Goal: Task Accomplishment & Management: Use online tool/utility

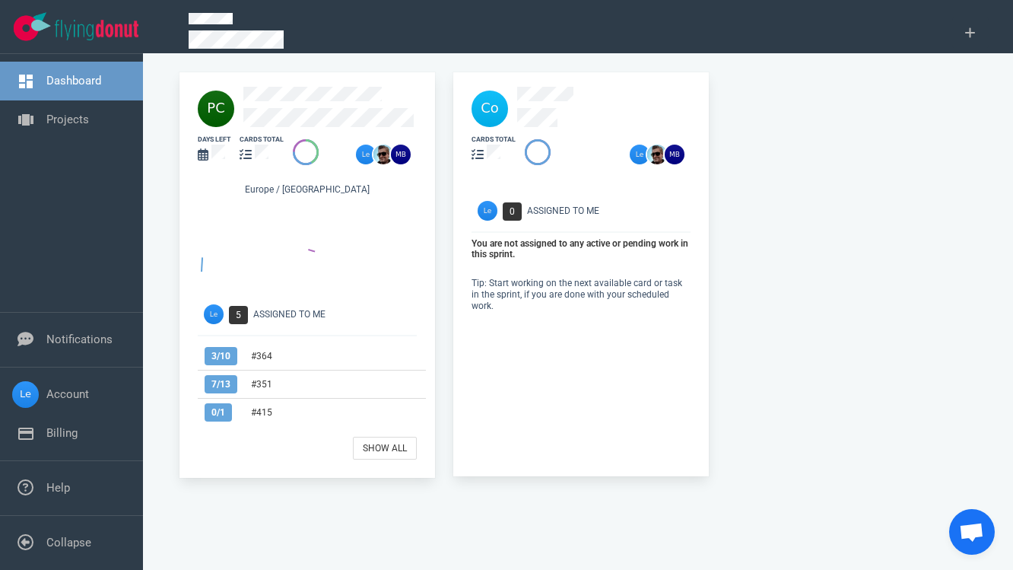
drag, startPoint x: 531, startPoint y: 11, endPoint x: 536, endPoint y: 3, distance: 9.9
click at [531, 11] on div at bounding box center [560, 33] width 763 height 58
drag, startPoint x: 536, startPoint y: 0, endPoint x: 1119, endPoint y: 33, distance: 584.2
click at [1012, 33] on html "Open Menu Close Menu Dashboard Projects Notifications Account Billing Help Coll…" at bounding box center [506, 285] width 1013 height 570
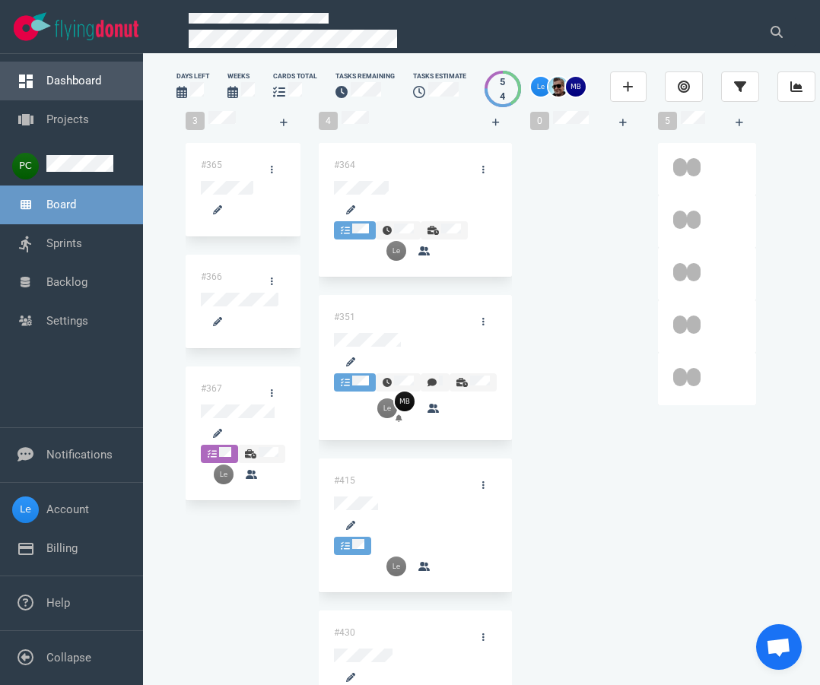
click at [74, 87] on link "Dashboard" at bounding box center [73, 81] width 55 height 14
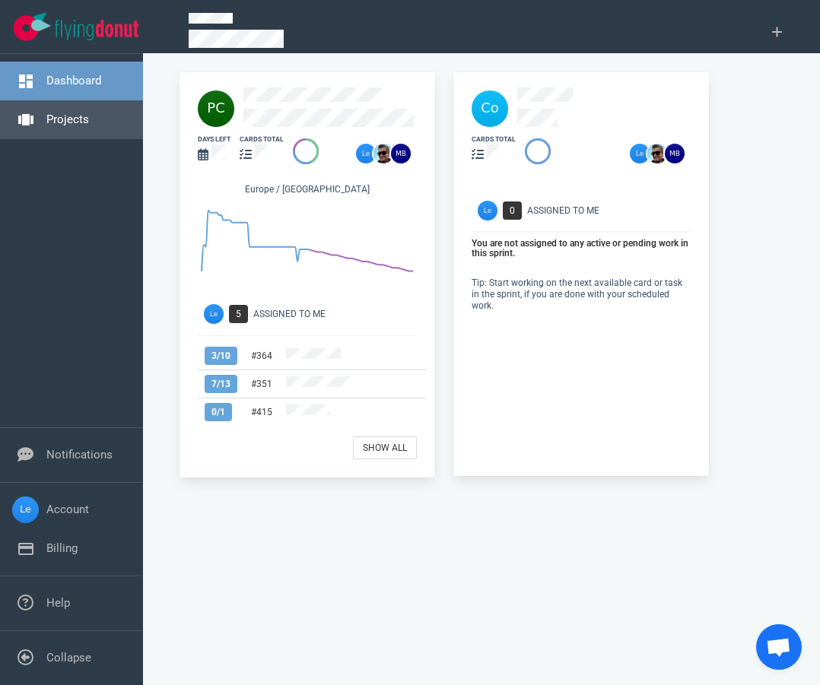
click at [89, 126] on link "Projects" at bounding box center [67, 120] width 43 height 14
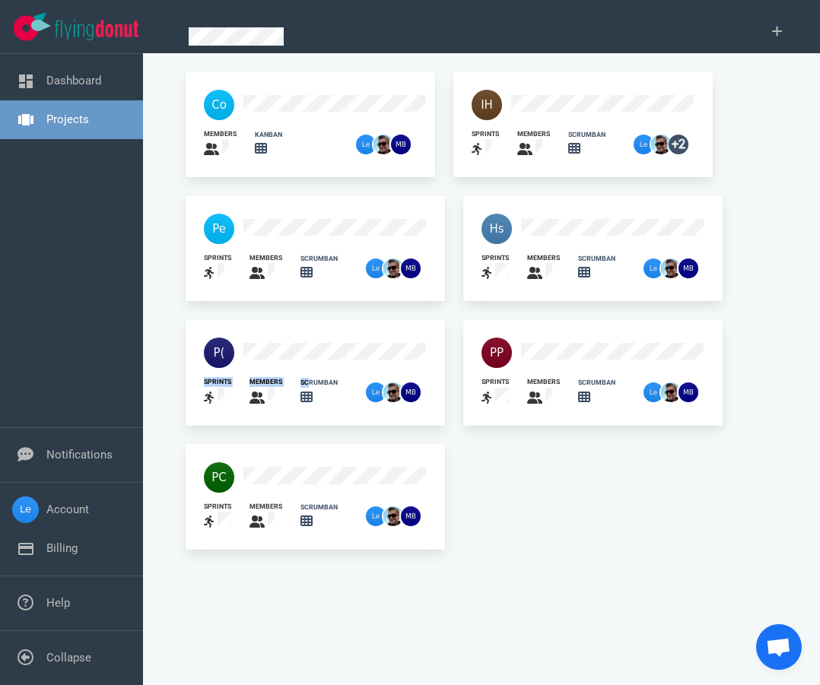
click at [286, 353] on div "sprints members scrumban" at bounding box center [315, 372] width 259 height 106
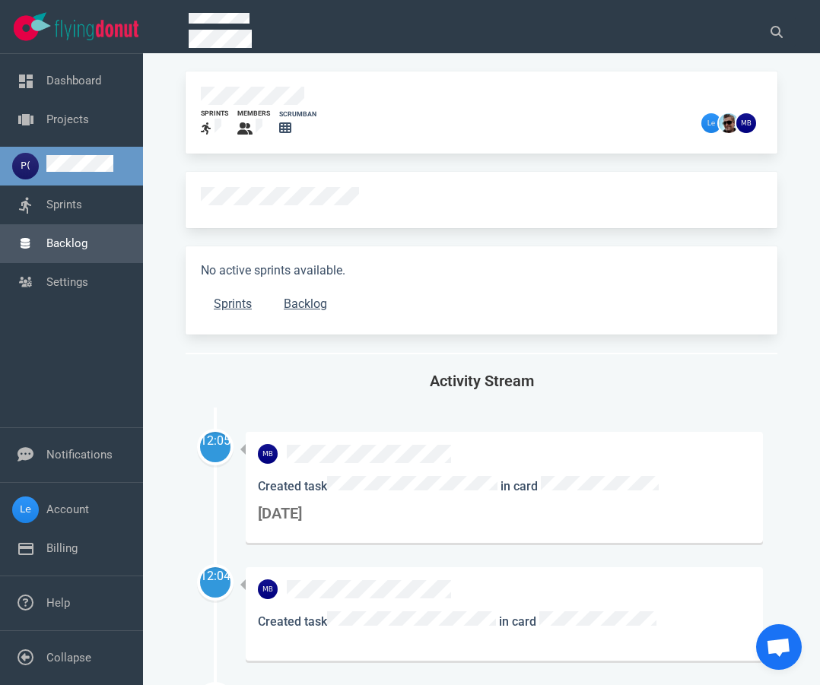
click at [76, 250] on link "Backlog" at bounding box center [66, 243] width 41 height 14
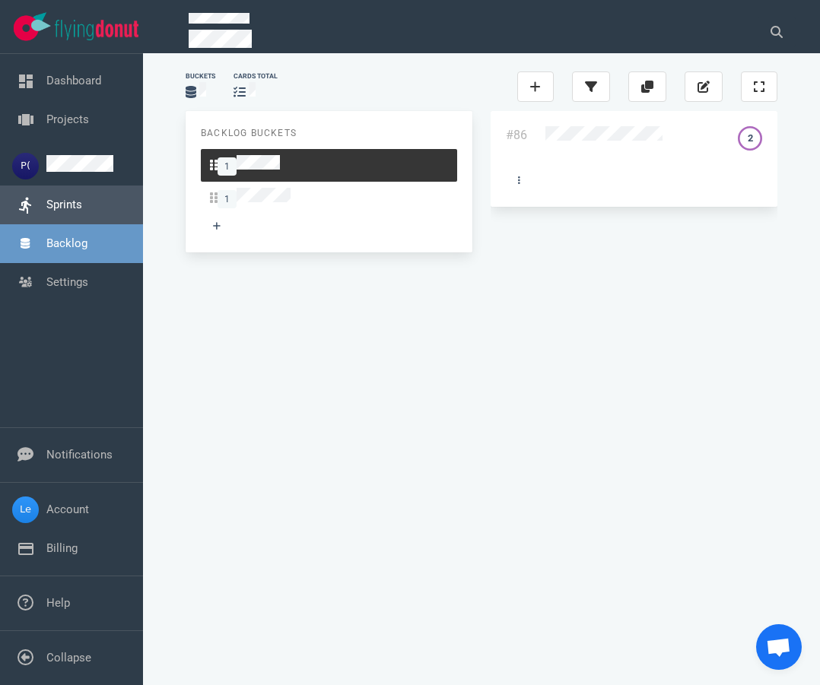
click at [74, 208] on link "Sprints" at bounding box center [64, 205] width 36 height 14
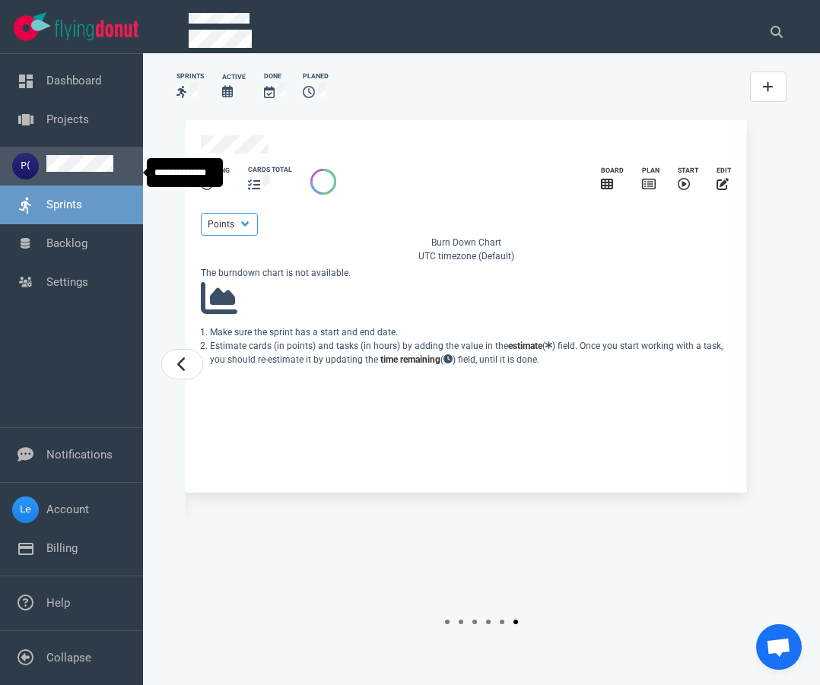
click at [69, 173] on link at bounding box center [79, 168] width 67 height 14
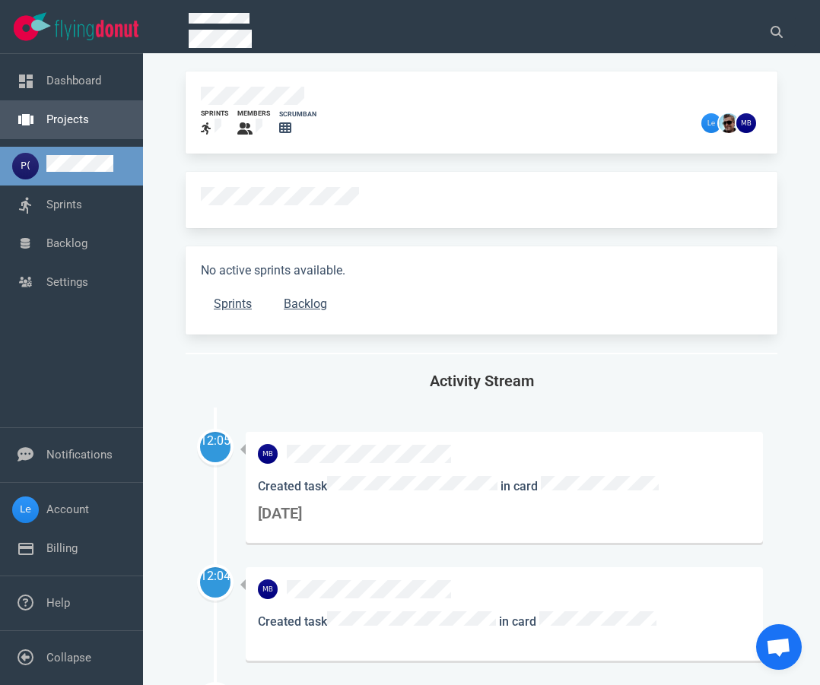
click at [73, 119] on link "Projects" at bounding box center [67, 120] width 43 height 14
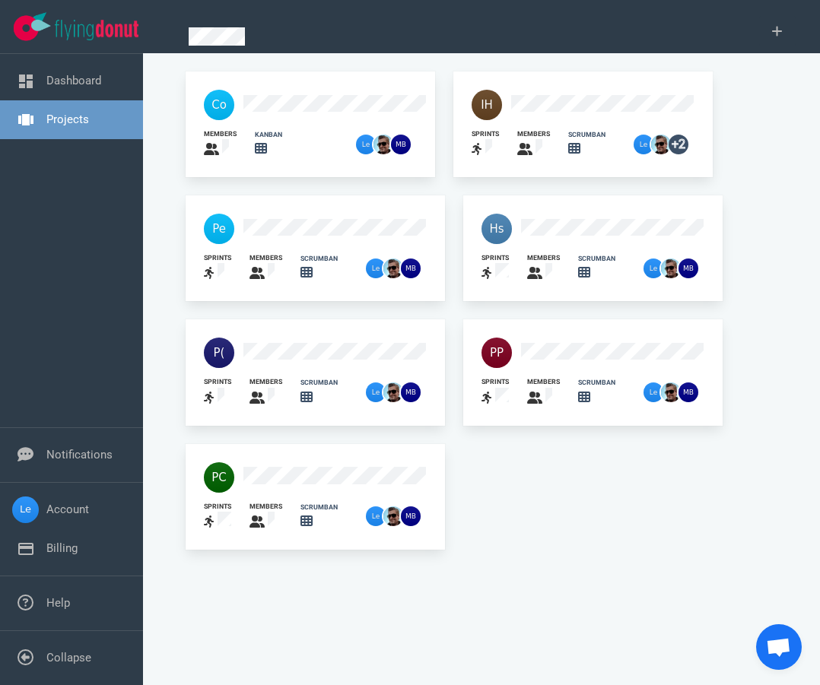
click at [542, 209] on div at bounding box center [592, 229] width 241 height 49
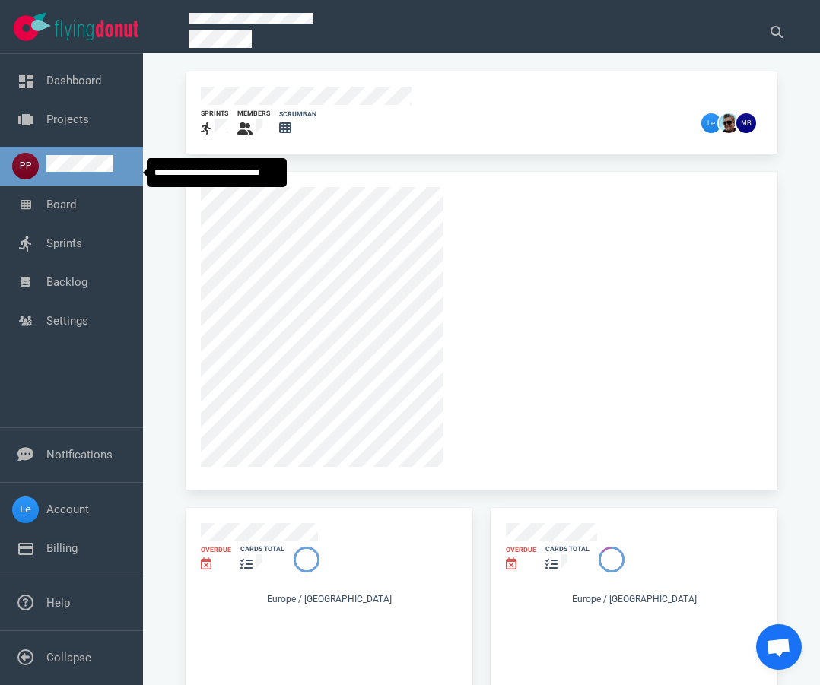
click at [68, 172] on link at bounding box center [79, 168] width 67 height 14
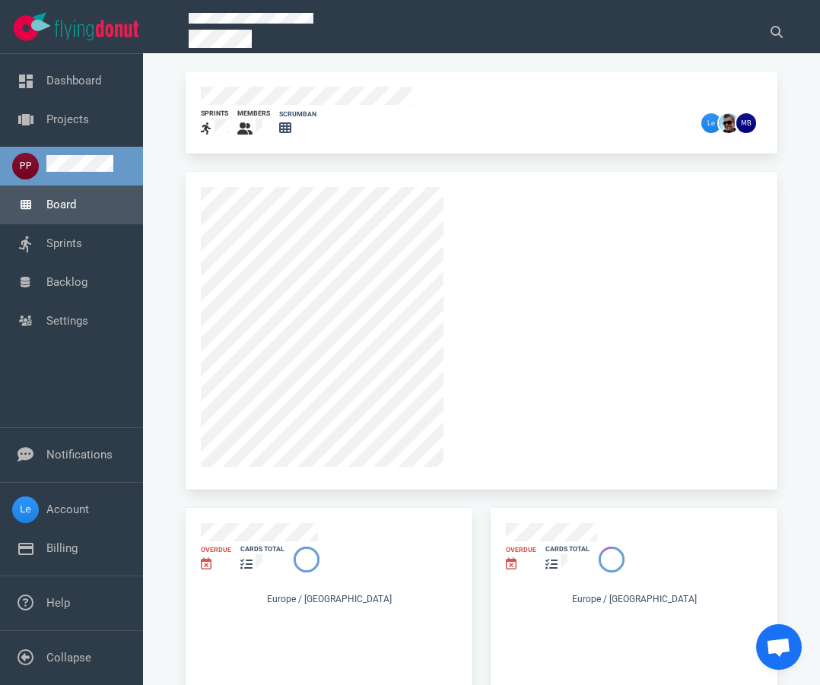
click at [76, 210] on link "Board" at bounding box center [61, 205] width 30 height 14
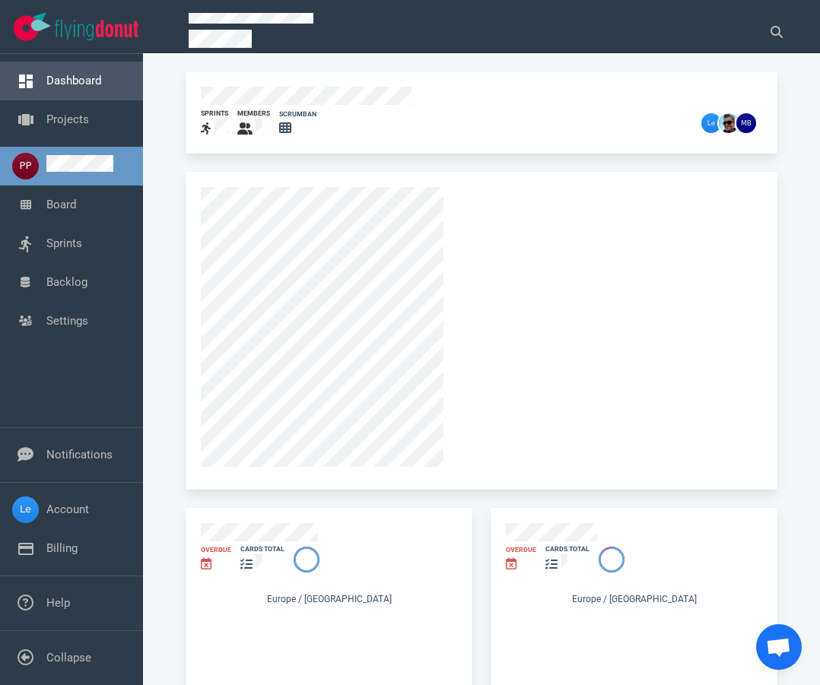
click at [60, 81] on link "Dashboard" at bounding box center [73, 81] width 55 height 14
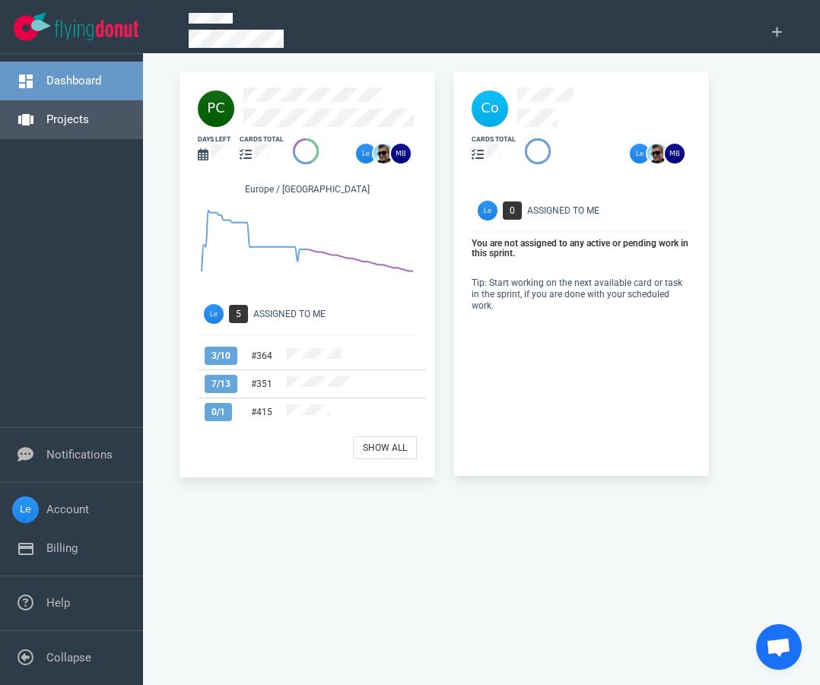
click at [89, 121] on link "Projects" at bounding box center [67, 120] width 43 height 14
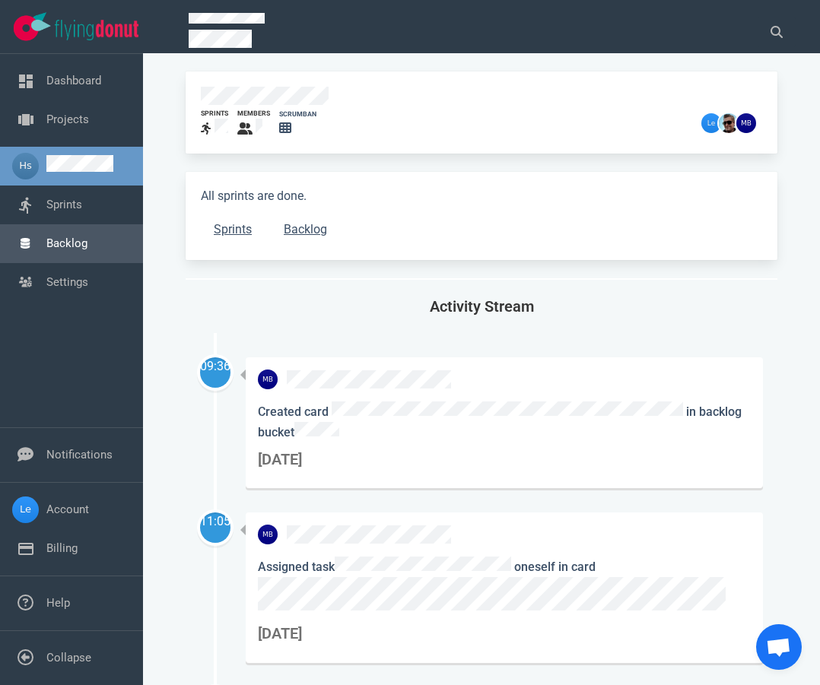
click at [87, 240] on link "Backlog" at bounding box center [66, 243] width 41 height 14
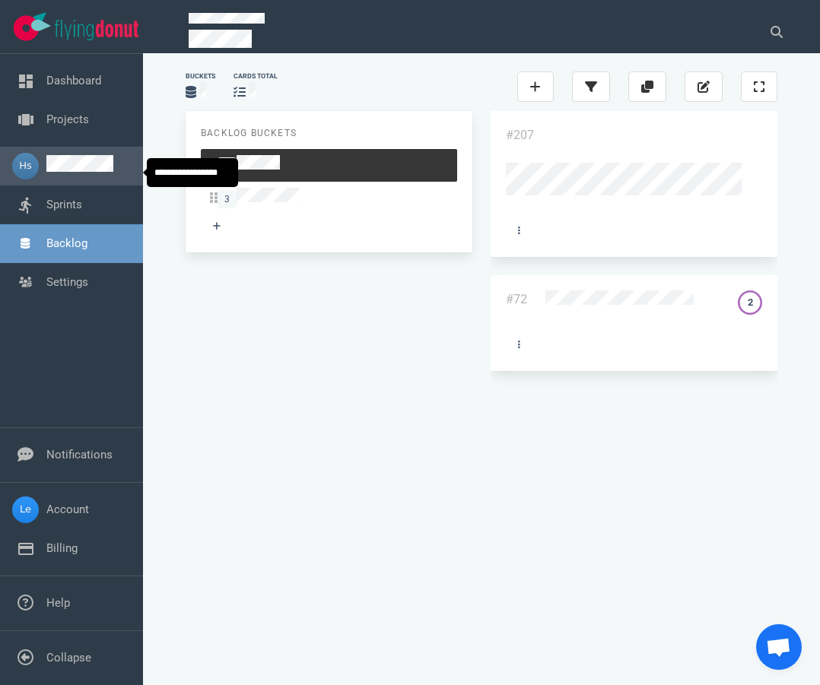
click at [90, 175] on link at bounding box center [79, 168] width 67 height 14
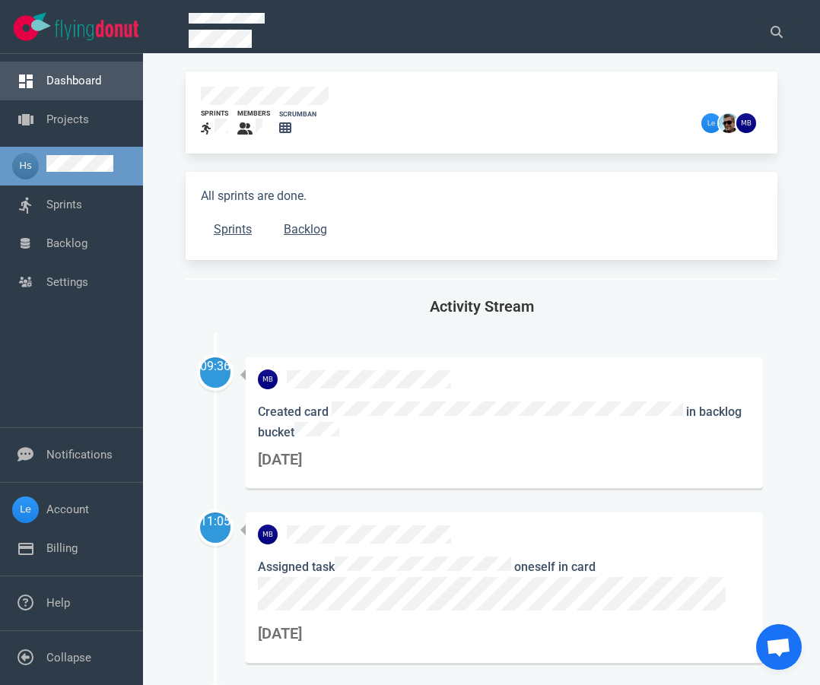
click at [86, 87] on link "Dashboard" at bounding box center [73, 81] width 55 height 14
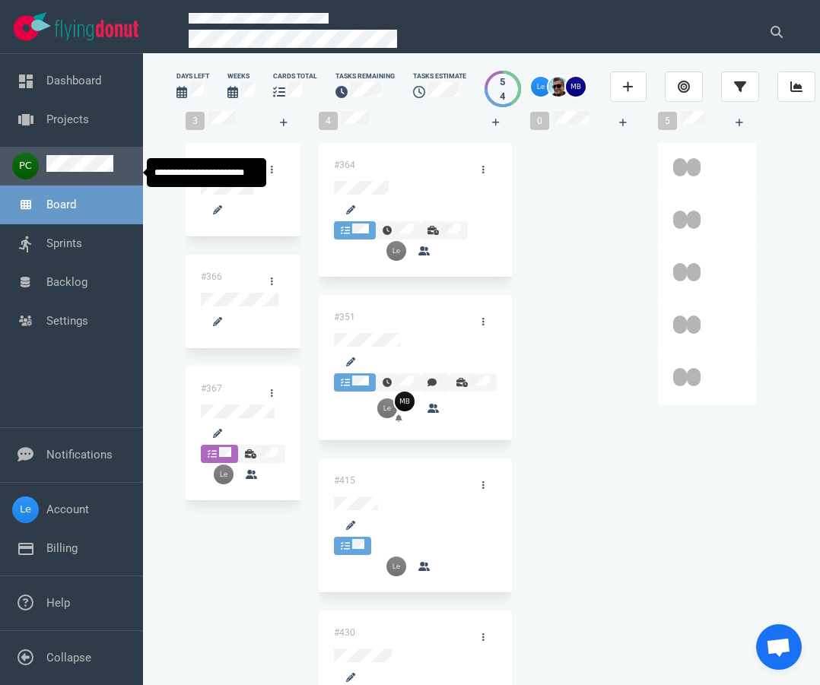
click at [71, 175] on link at bounding box center [79, 168] width 67 height 14
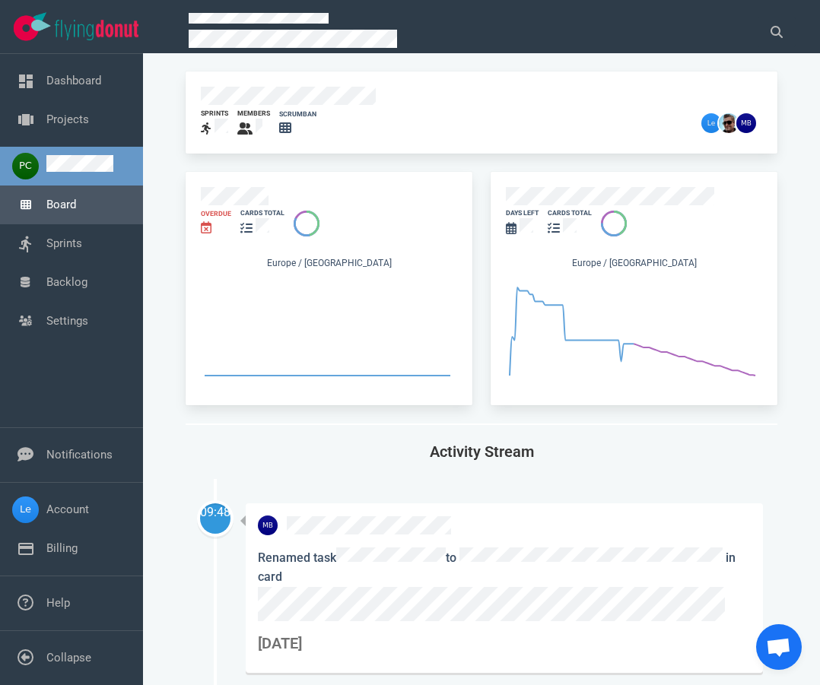
click at [52, 211] on link "Board" at bounding box center [61, 205] width 30 height 14
click at [46, 200] on link "Board" at bounding box center [61, 205] width 30 height 14
click at [0, 0] on link at bounding box center [0, 0] width 0 height 0
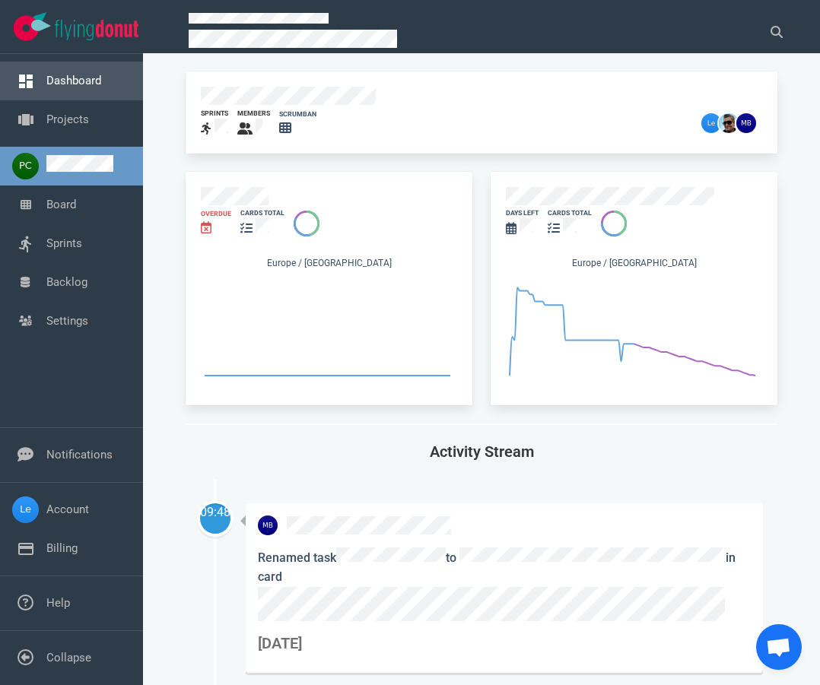
click at [52, 74] on link "Dashboard" at bounding box center [73, 81] width 55 height 14
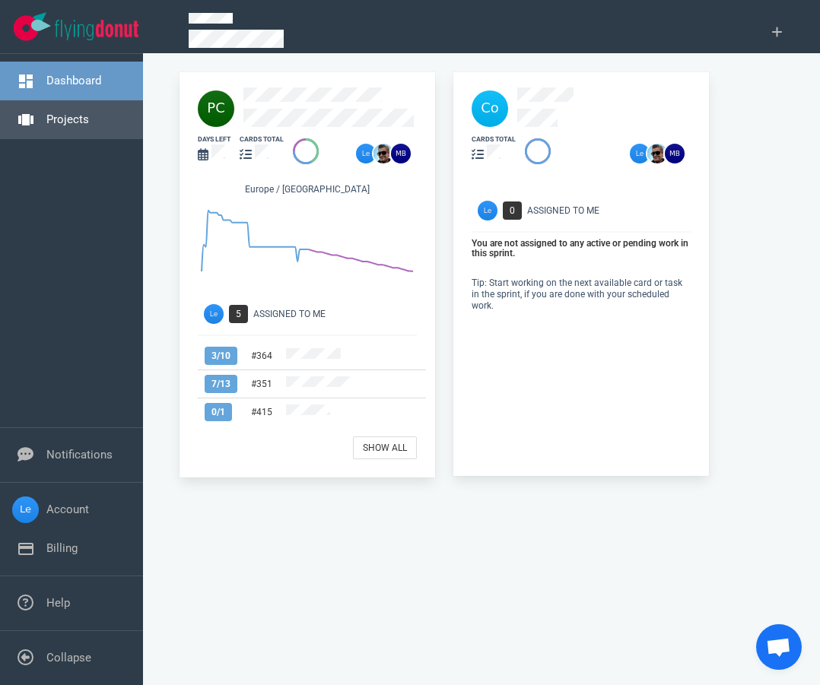
click at [89, 113] on link "Projects" at bounding box center [67, 120] width 43 height 14
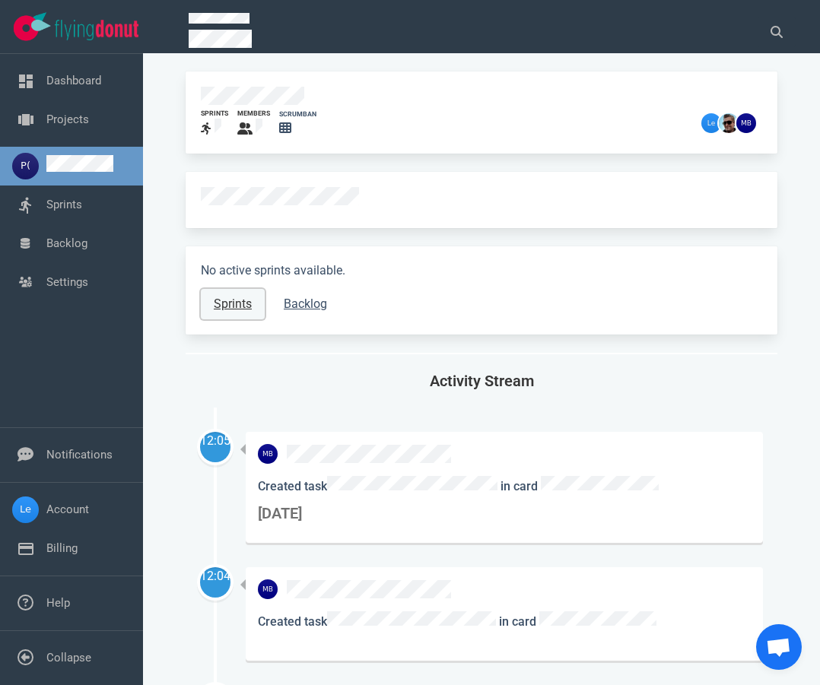
click at [238, 313] on link "Sprints" at bounding box center [233, 304] width 64 height 30
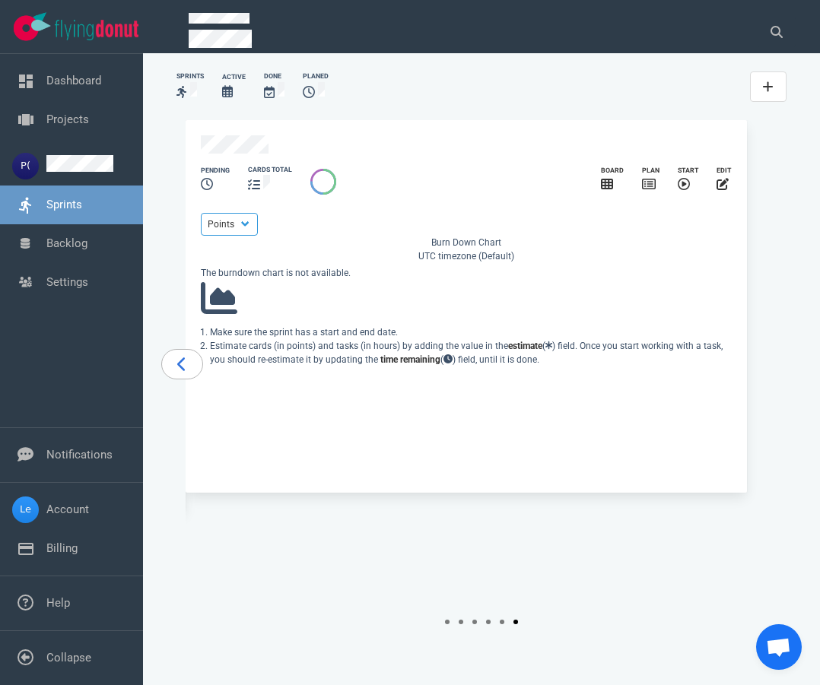
click at [183, 379] on link "carousel-slider" at bounding box center [182, 364] width 42 height 30
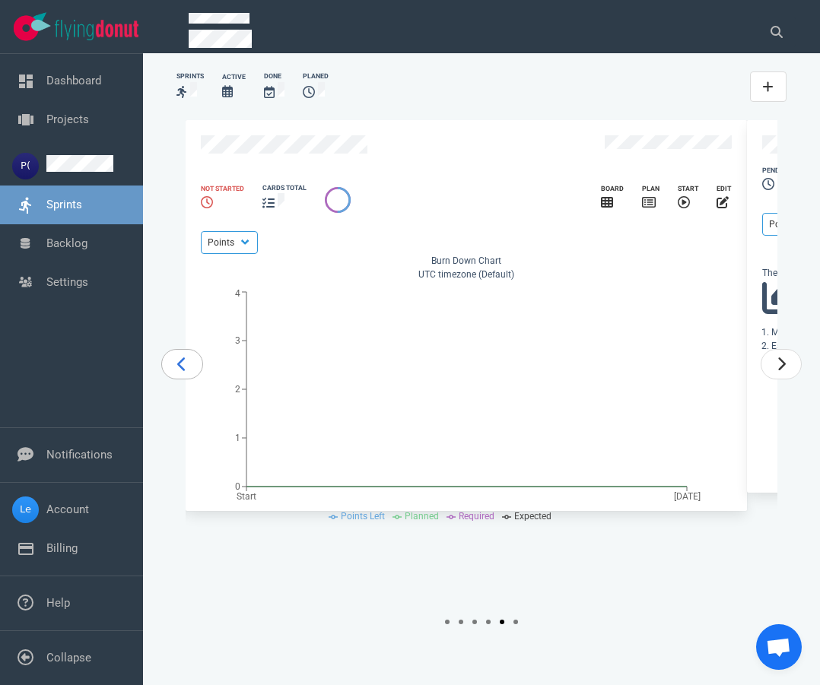
click at [185, 371] on icon "carousel-slider" at bounding box center [181, 364] width 8 height 14
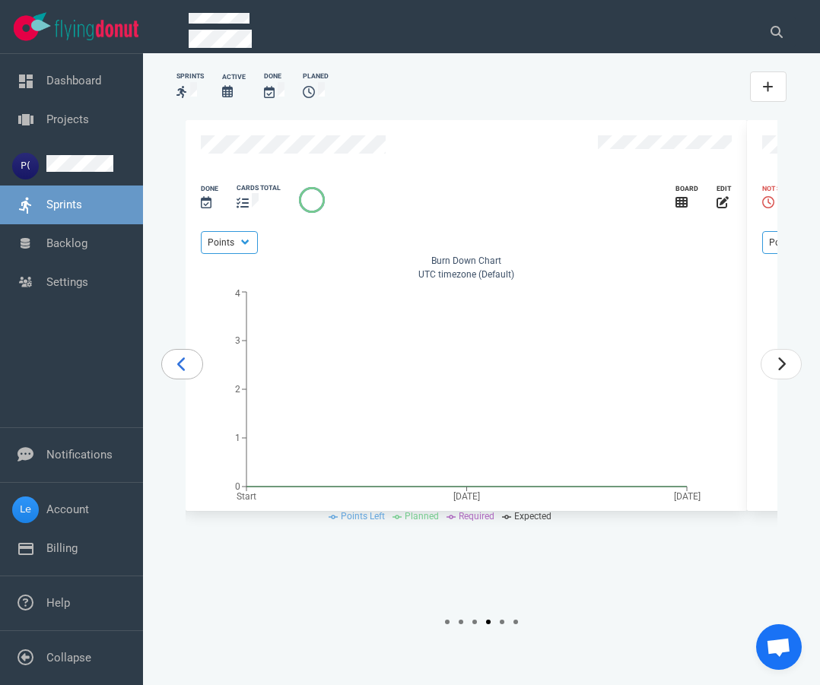
click at [185, 371] on icon "carousel-slider" at bounding box center [181, 364] width 8 height 14
click at [187, 372] on icon "carousel-slider" at bounding box center [182, 364] width 10 height 15
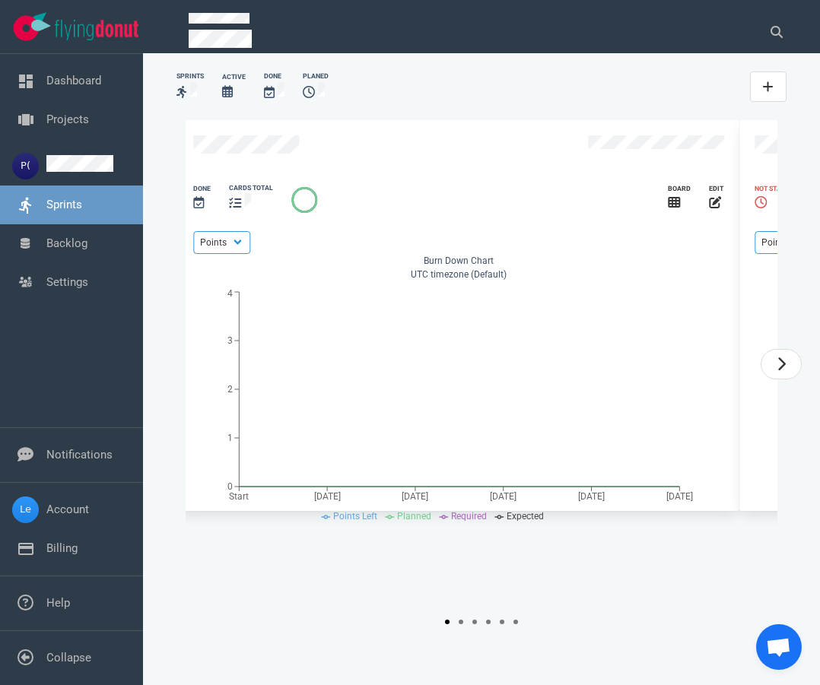
click at [192, 401] on div "2023 2025 Slide 1 of 6 Done cards total Board edit Points Hours Burn Down Chart…" at bounding box center [482, 364] width 592 height 488
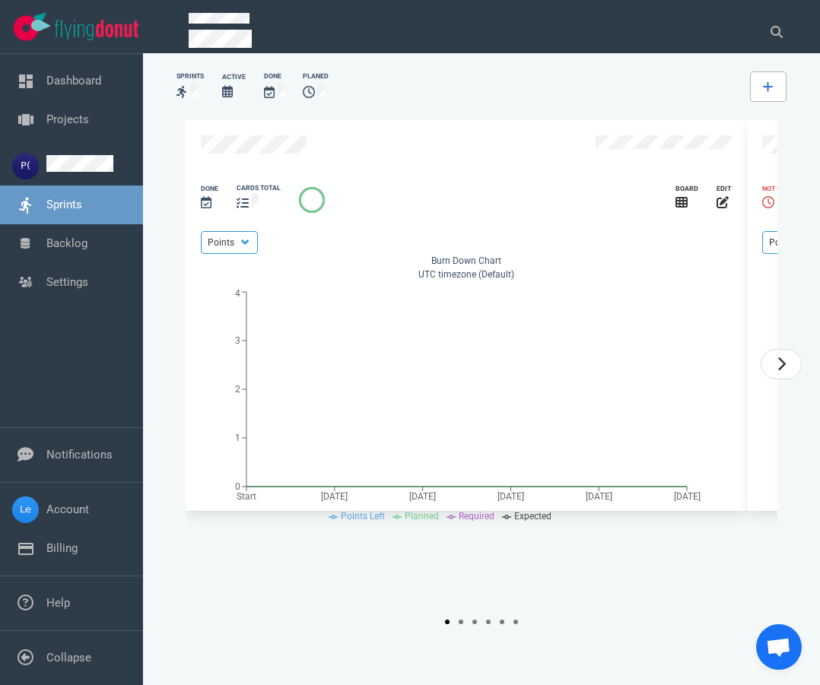
click at [784, 77] on link at bounding box center [768, 86] width 36 height 30
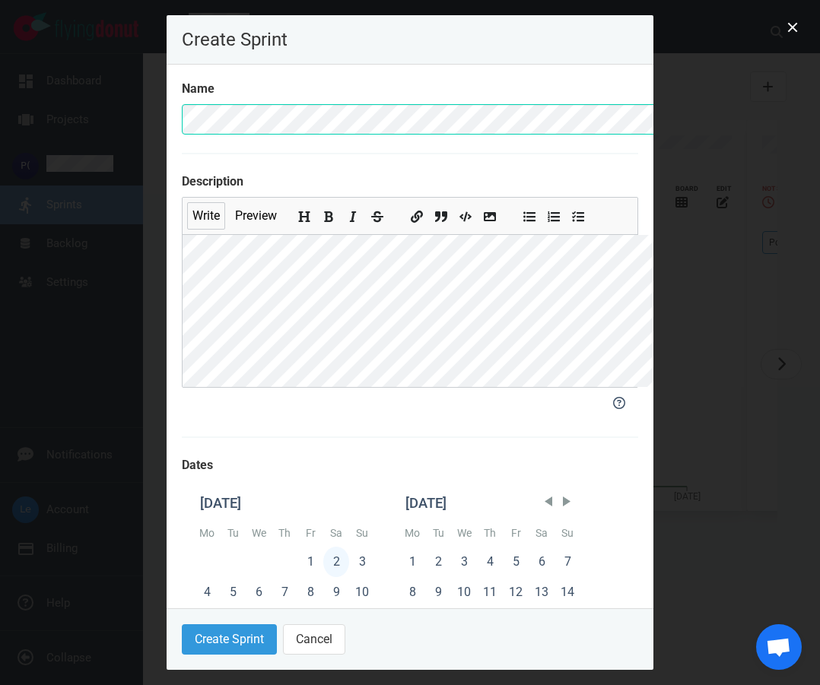
scroll to position [152, 0]
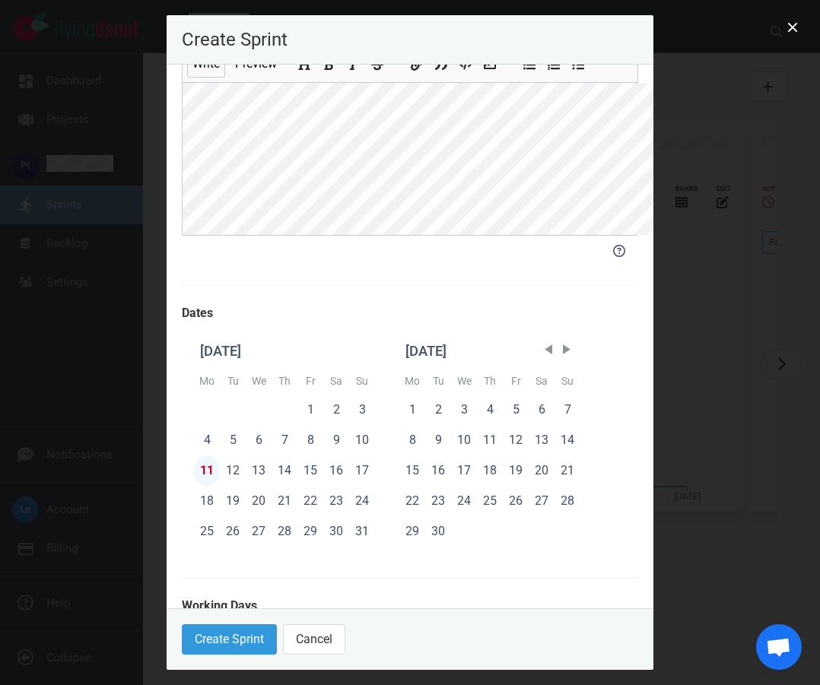
click at [194, 486] on div "11" at bounding box center [207, 470] width 26 height 30
click at [190, 569] on button "Create Sprint" at bounding box center [229, 639] width 95 height 30
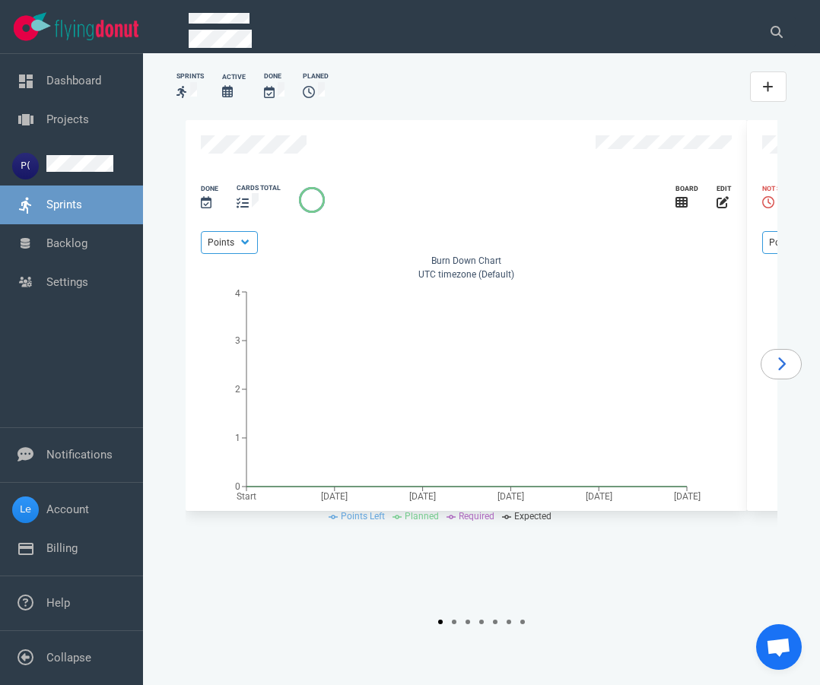
click at [766, 379] on link "carousel-slider" at bounding box center [781, 364] width 42 height 30
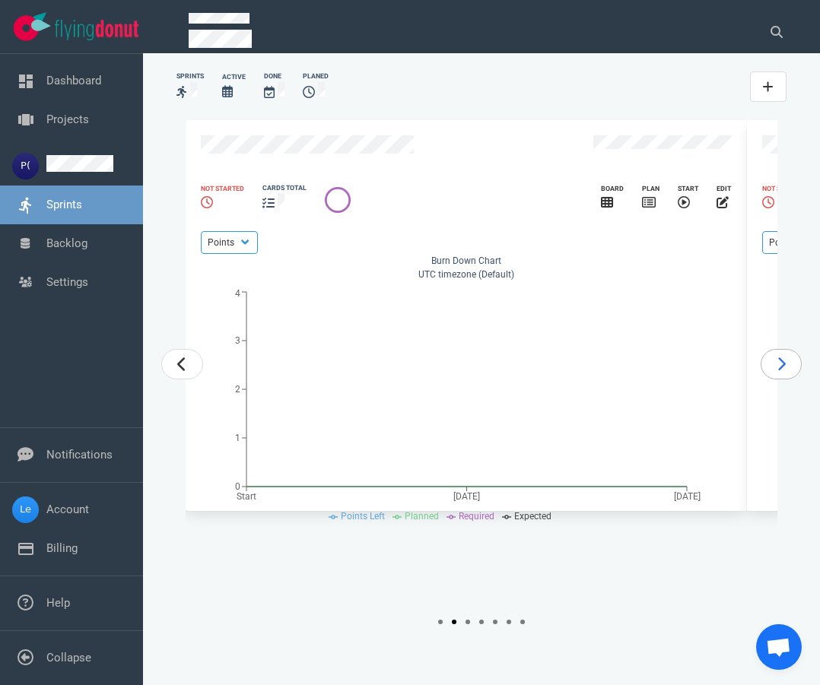
click at [776, 372] on icon "carousel-slider" at bounding box center [781, 364] width 10 height 15
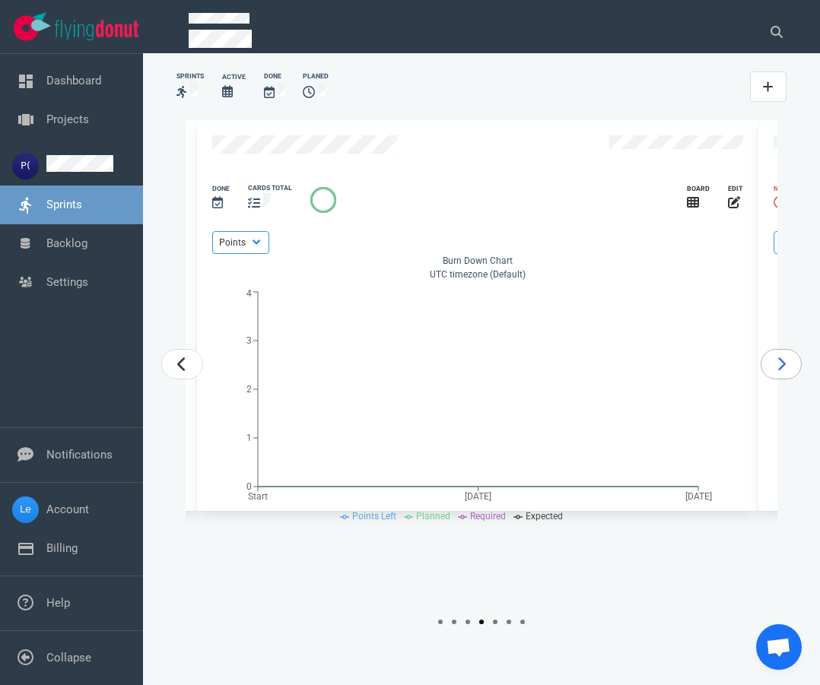
click at [776, 372] on icon "carousel-slider" at bounding box center [781, 364] width 10 height 15
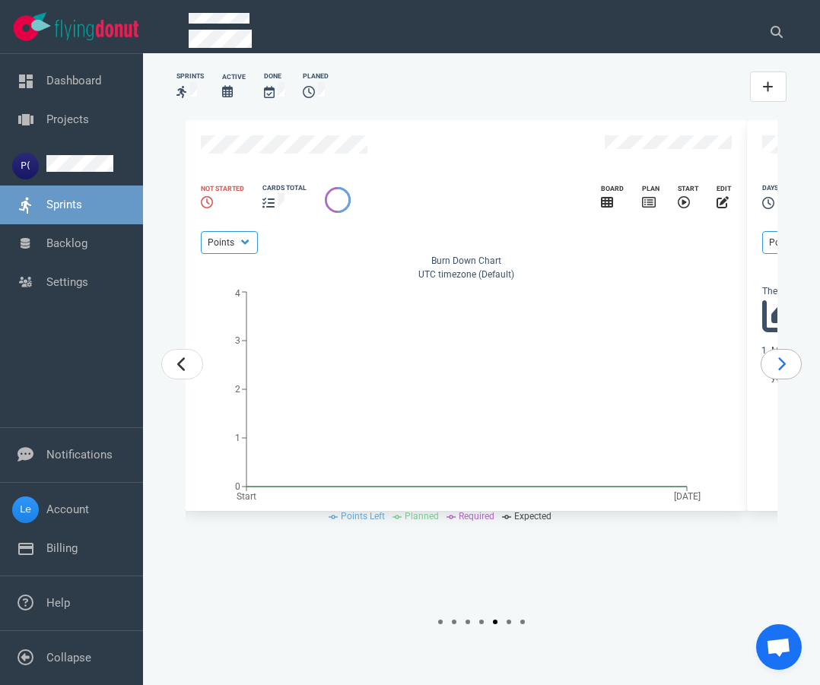
click at [776, 372] on icon "carousel-slider" at bounding box center [781, 364] width 10 height 15
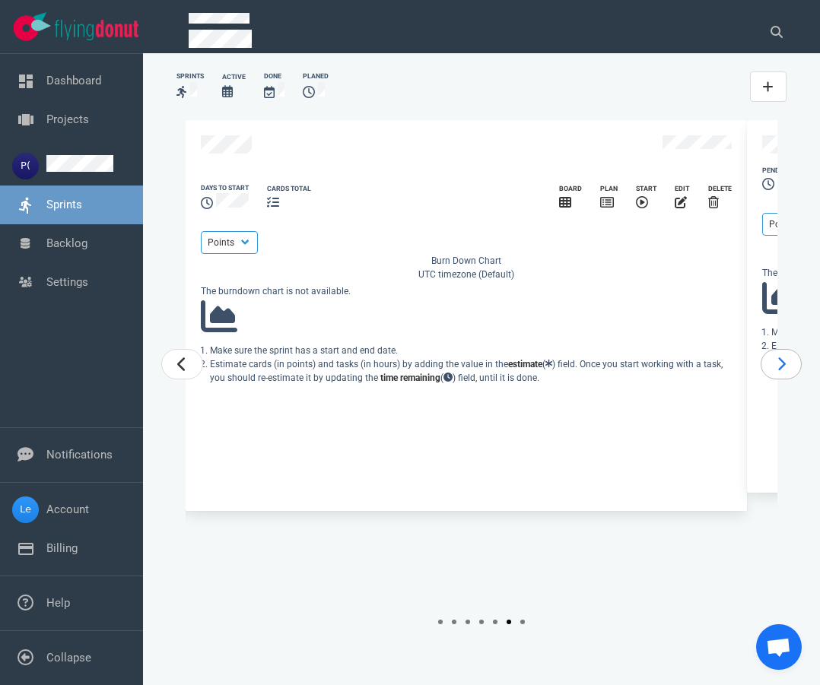
click at [776, 372] on icon "carousel-slider" at bounding box center [781, 364] width 10 height 15
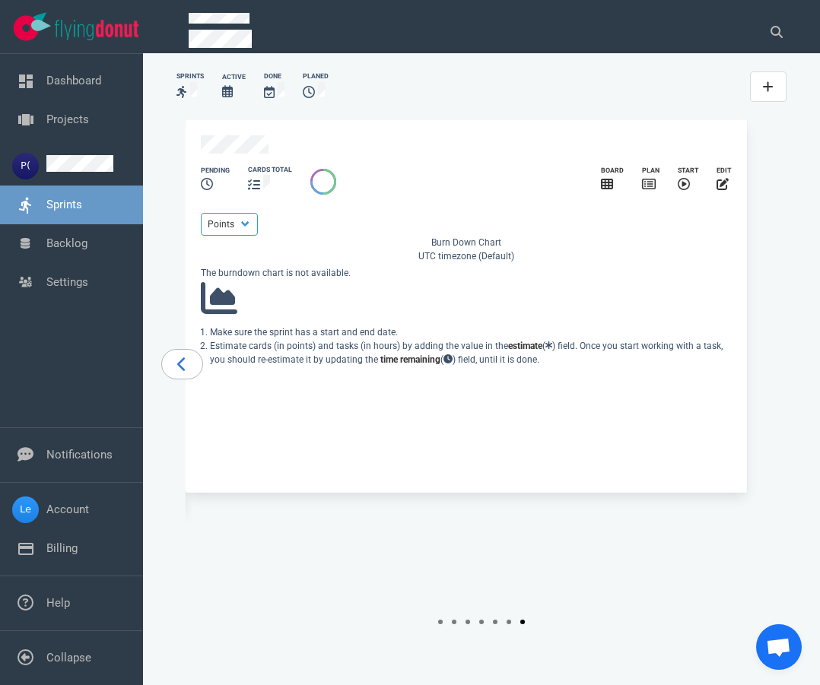
click at [200, 379] on link "carousel-slider" at bounding box center [182, 364] width 42 height 30
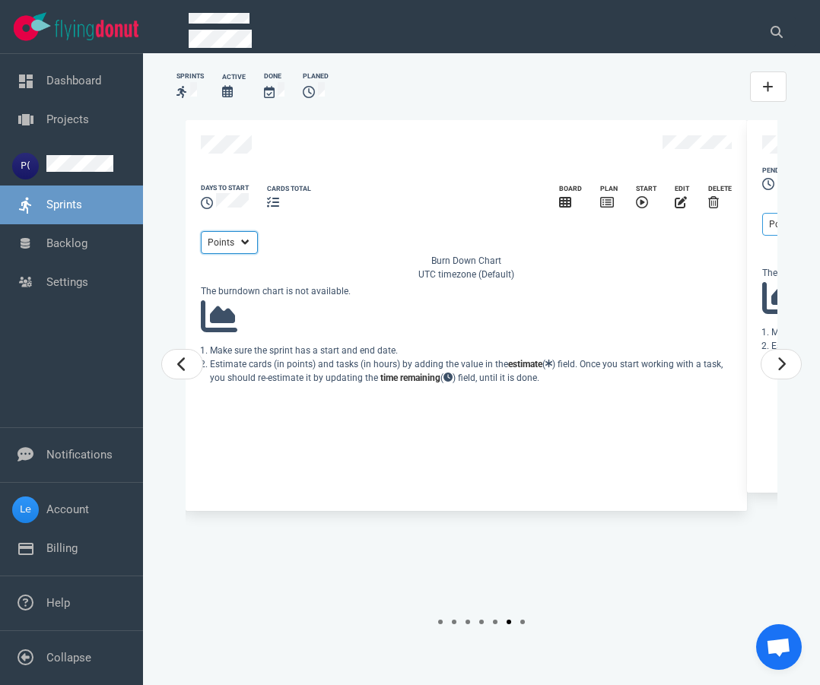
click at [258, 254] on select "Points Hours" at bounding box center [229, 242] width 57 height 23
click at [767, 84] on icon at bounding box center [768, 87] width 10 height 10
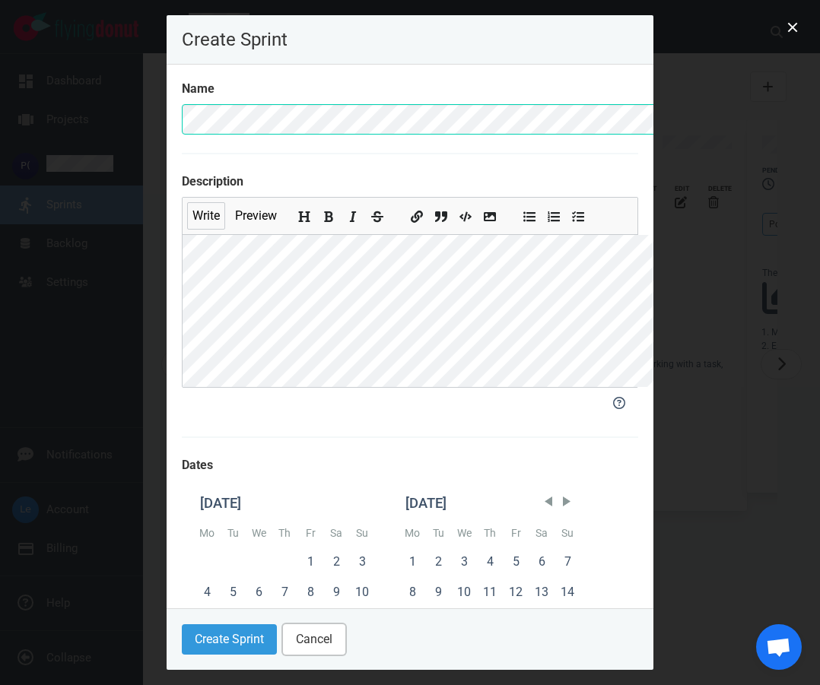
click at [283, 569] on button "Cancel" at bounding box center [314, 639] width 62 height 30
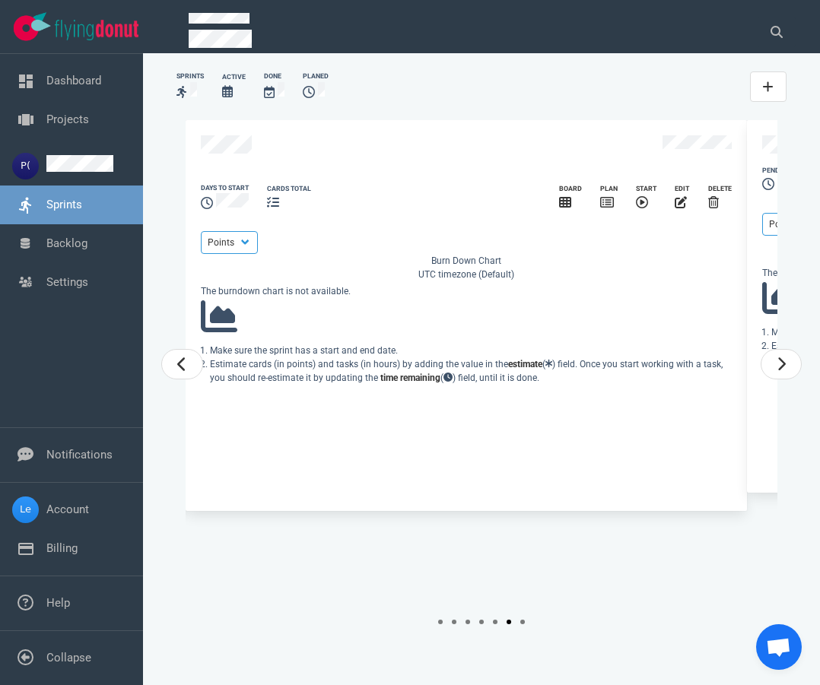
click at [319, 335] on div "The burndown chart is not available." at bounding box center [466, 309] width 531 height 50
click at [94, 167] on link at bounding box center [79, 168] width 67 height 14
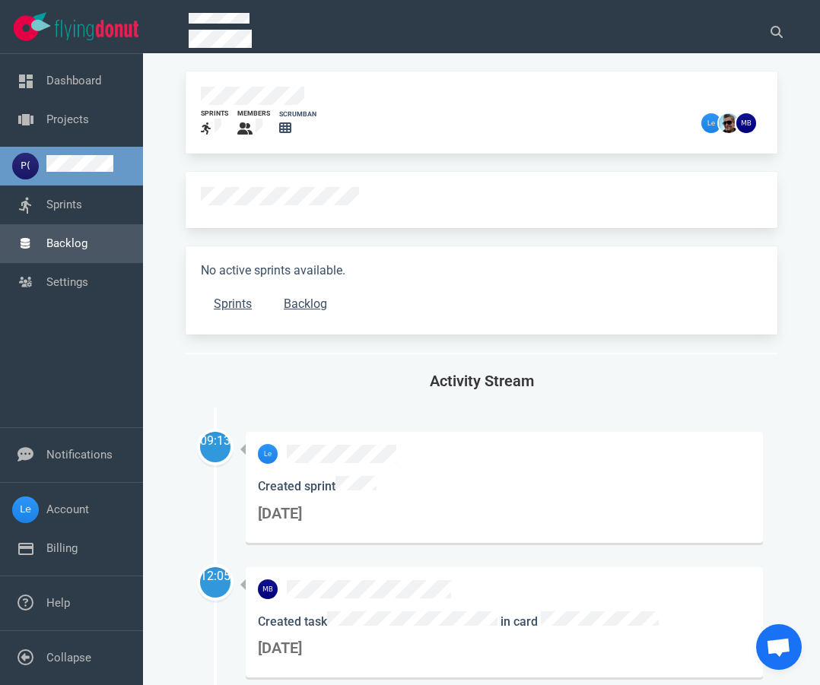
click at [77, 243] on link "Backlog" at bounding box center [66, 243] width 41 height 14
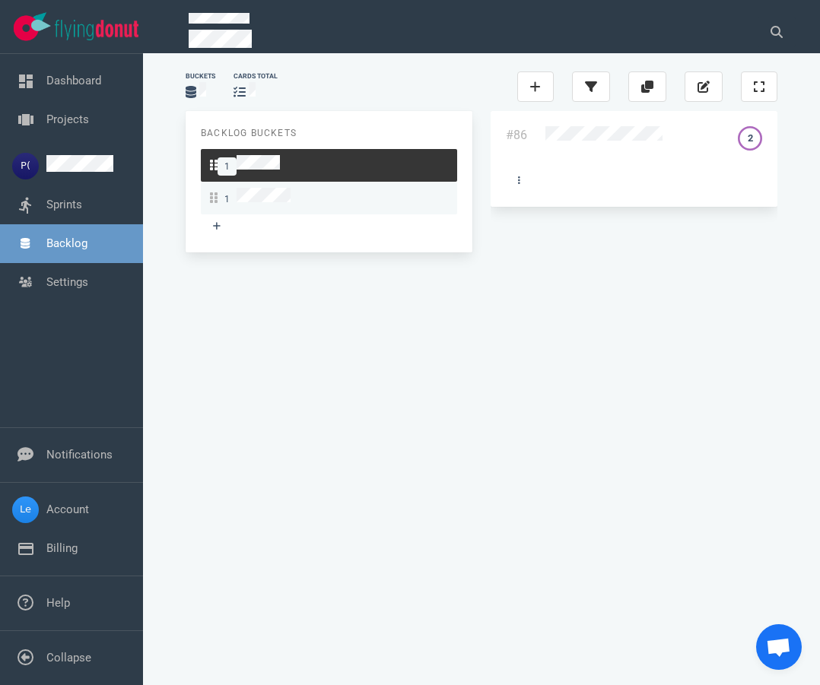
click at [323, 200] on div "1" at bounding box center [329, 198] width 238 height 21
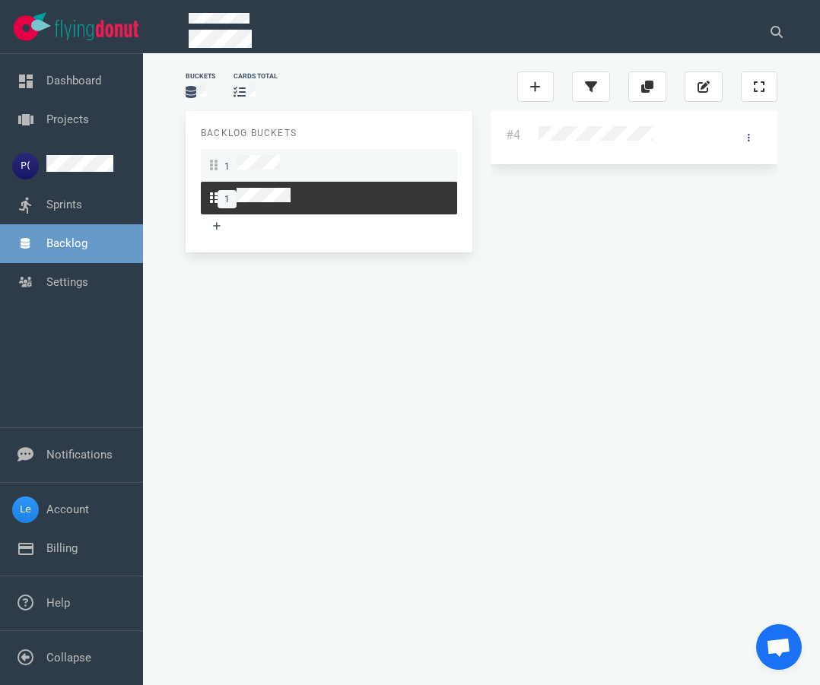
click at [307, 168] on div "1" at bounding box center [329, 165] width 238 height 21
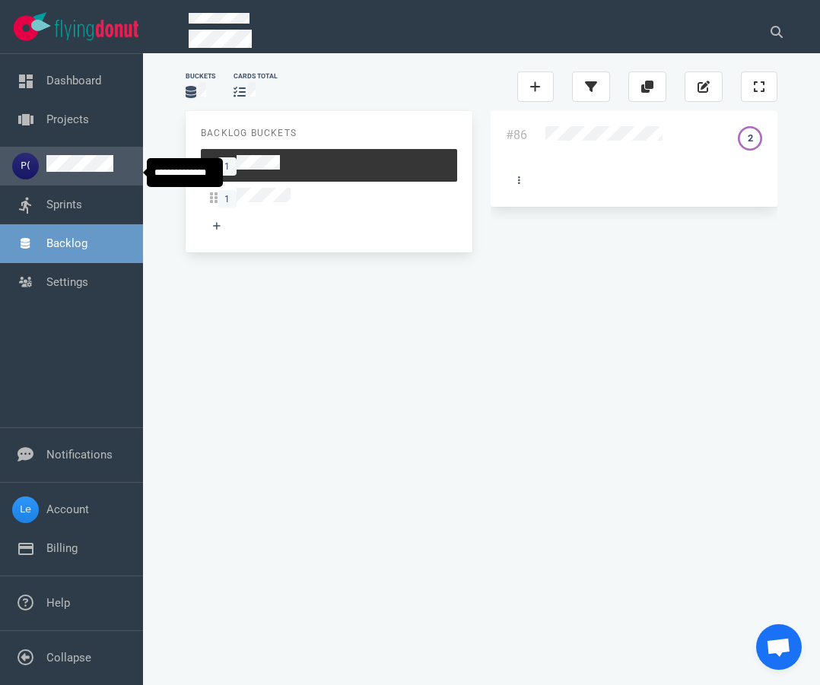
drag, startPoint x: 60, startPoint y: 170, endPoint x: 62, endPoint y: 160, distance: 10.8
click at [61, 170] on link at bounding box center [79, 168] width 67 height 14
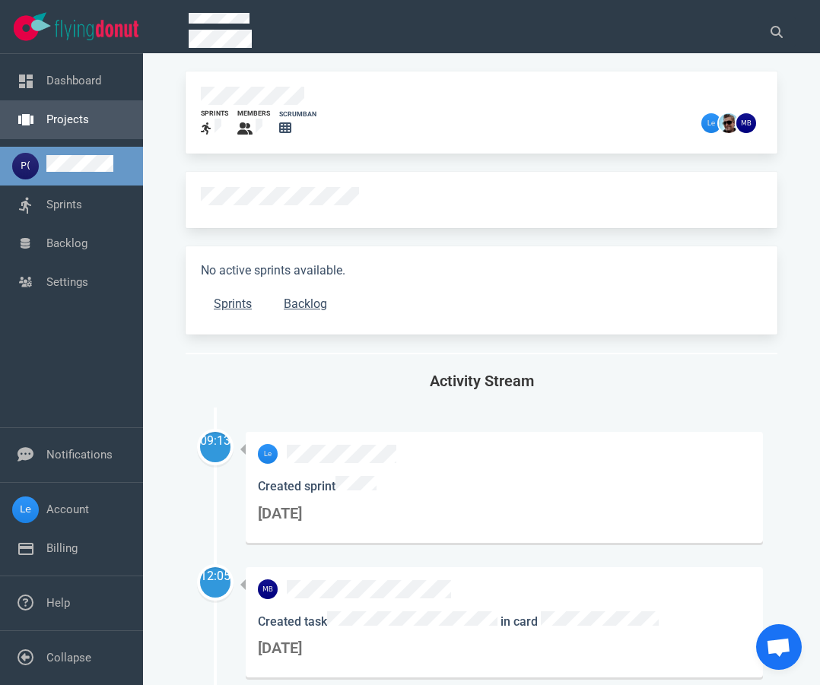
click at [64, 117] on link "Projects" at bounding box center [67, 120] width 43 height 14
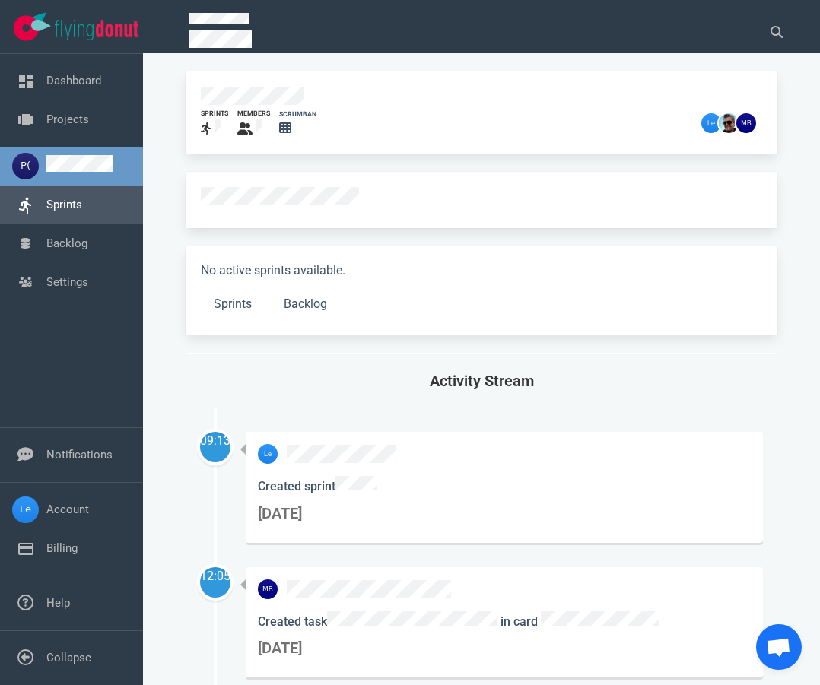
click at [82, 211] on link "Sprints" at bounding box center [64, 205] width 36 height 14
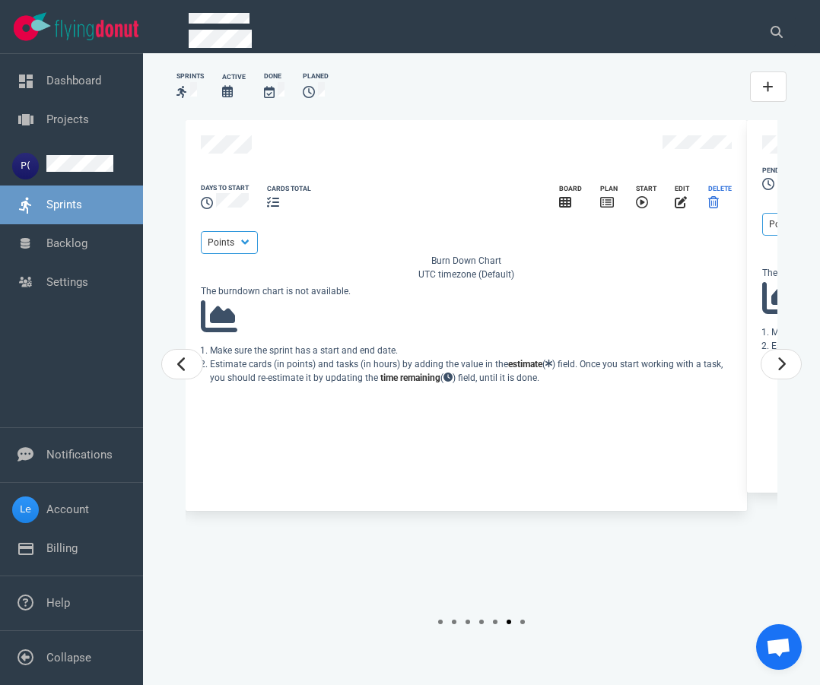
click at [714, 212] on div "slide 6 of 7" at bounding box center [720, 203] width 24 height 18
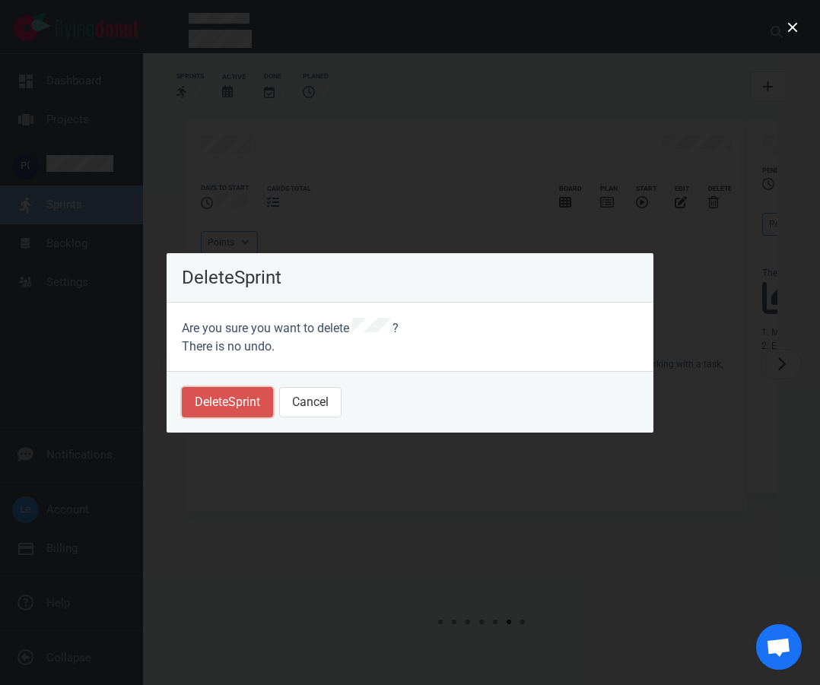
click at [241, 403] on button "Delete Sprint" at bounding box center [227, 402] width 91 height 30
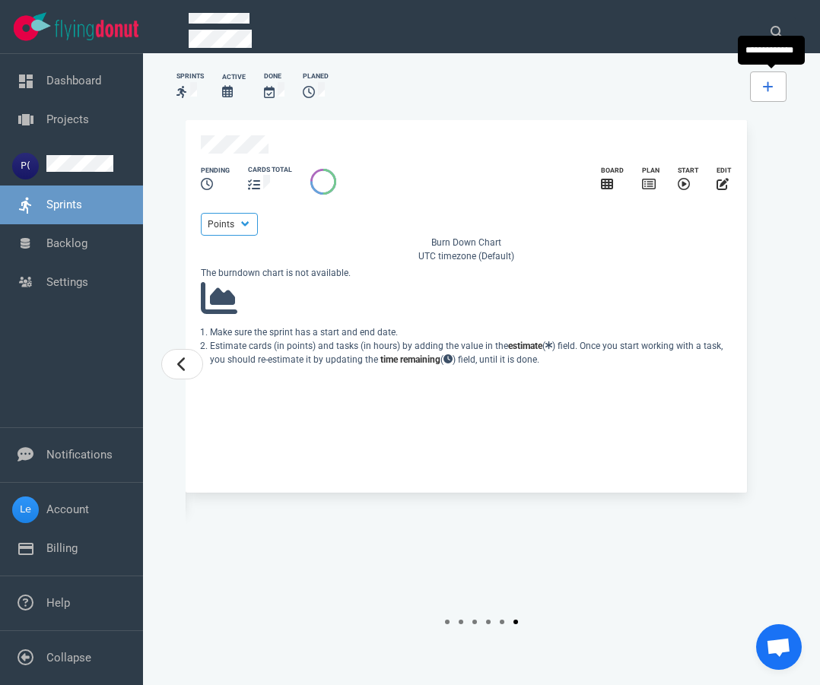
click at [777, 89] on link at bounding box center [768, 86] width 36 height 30
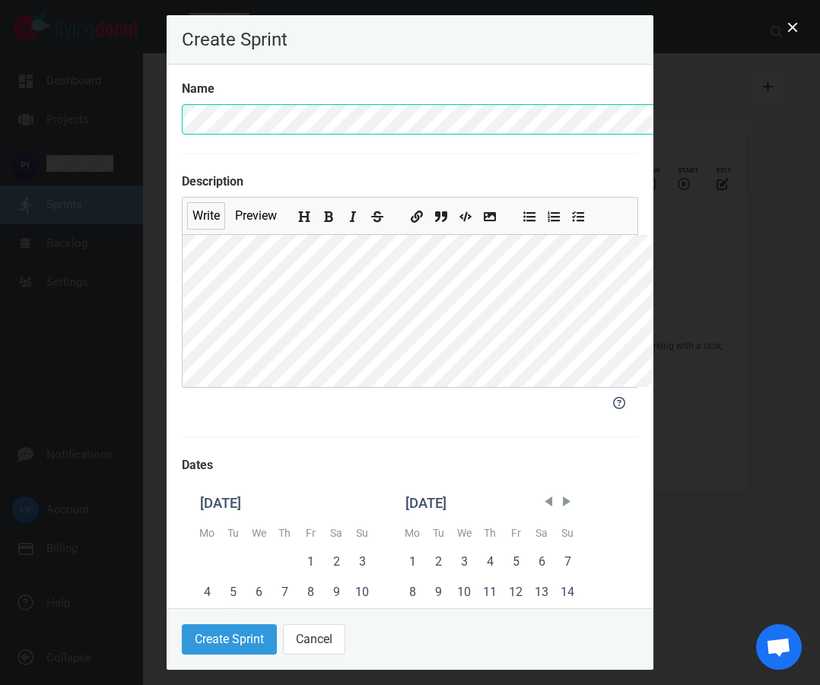
scroll to position [76, 0]
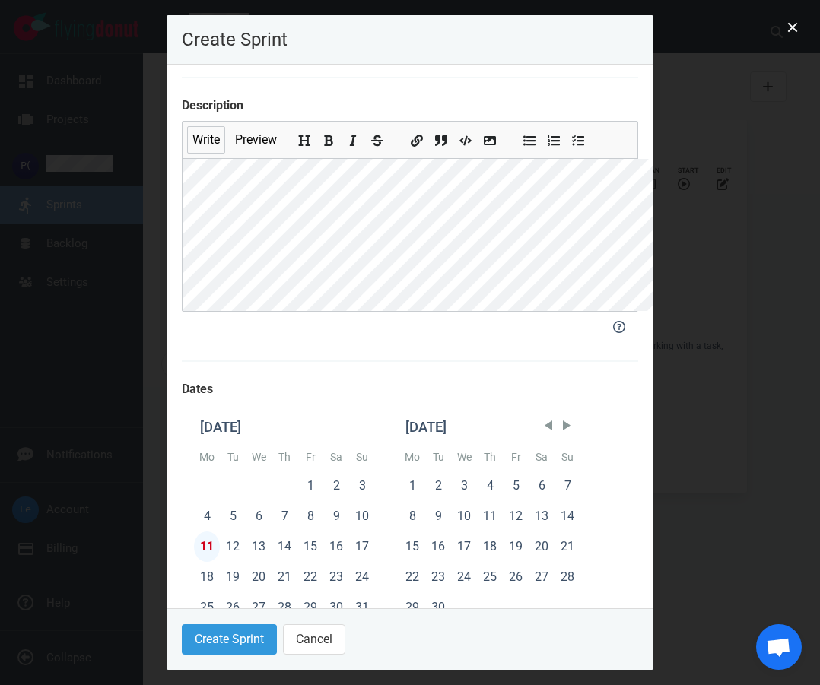
click at [194, 562] on div "11" at bounding box center [207, 546] width 26 height 30
click at [187, 569] on button "Create Sprint" at bounding box center [229, 639] width 95 height 30
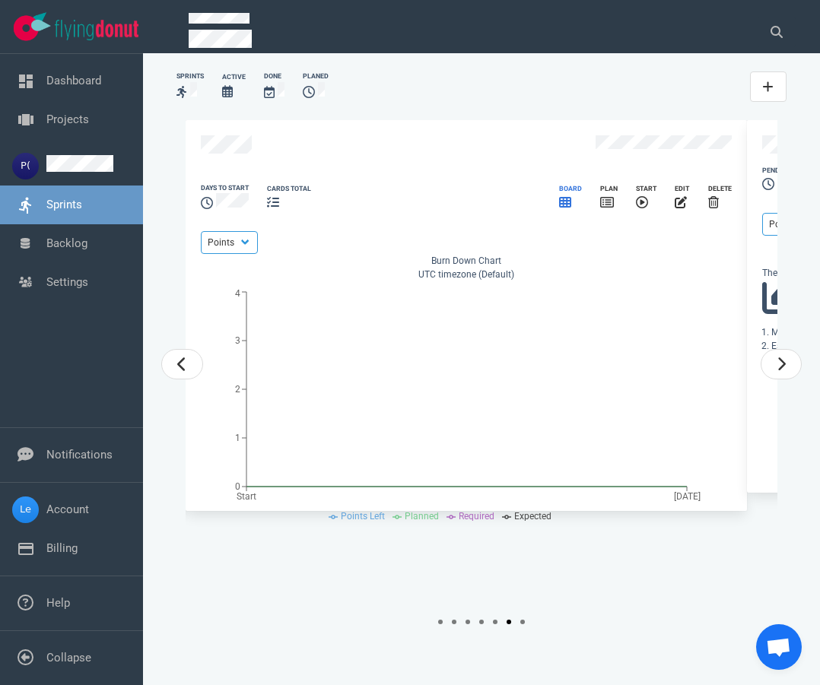
click at [569, 208] on icon "slide 6 of 7" at bounding box center [565, 202] width 12 height 11
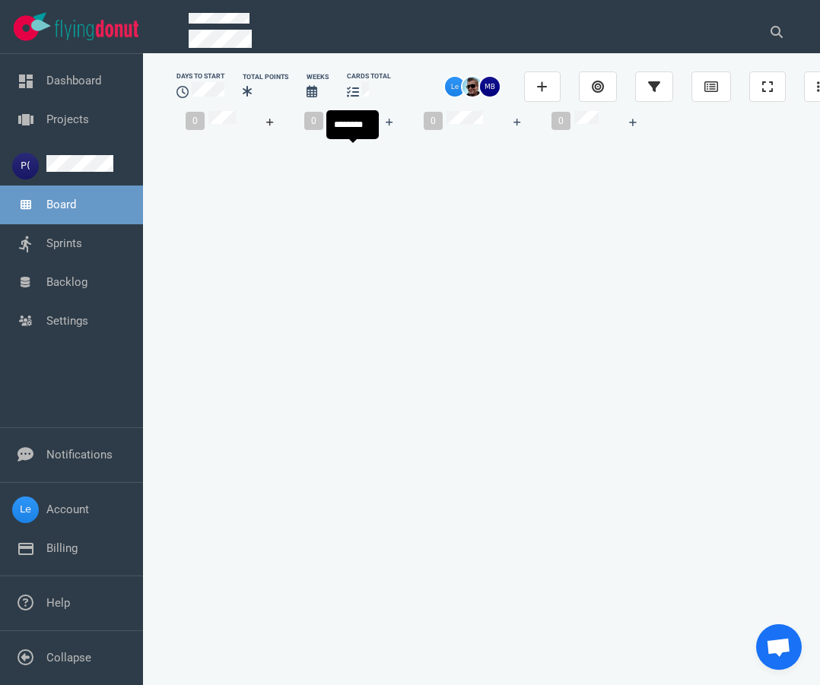
click at [274, 127] on icon at bounding box center [270, 122] width 8 height 9
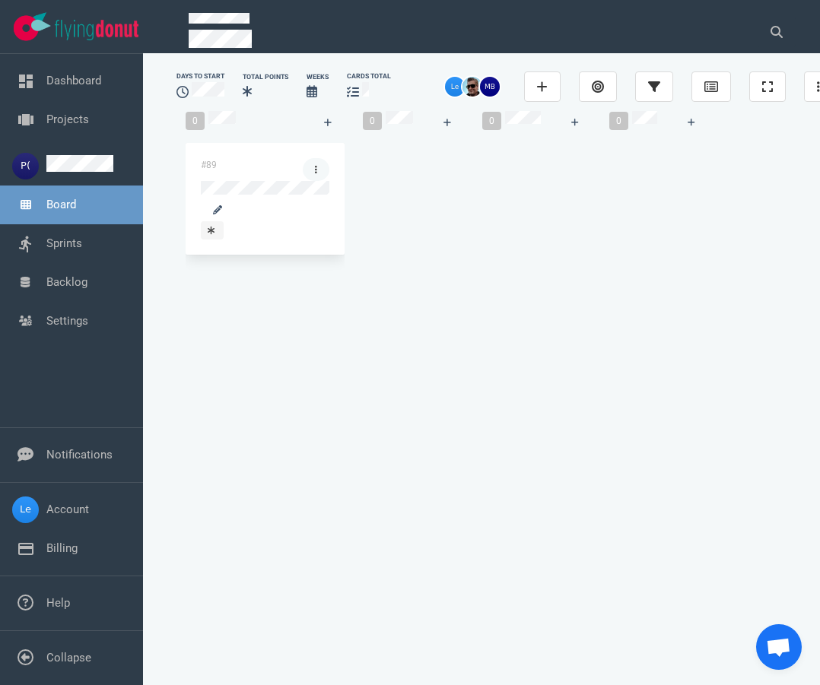
click at [329, 181] on link at bounding box center [316, 169] width 27 height 23
click at [287, 175] on div "#89" at bounding box center [243, 169] width 102 height 41
click at [265, 189] on div "#89" at bounding box center [243, 169] width 102 height 41
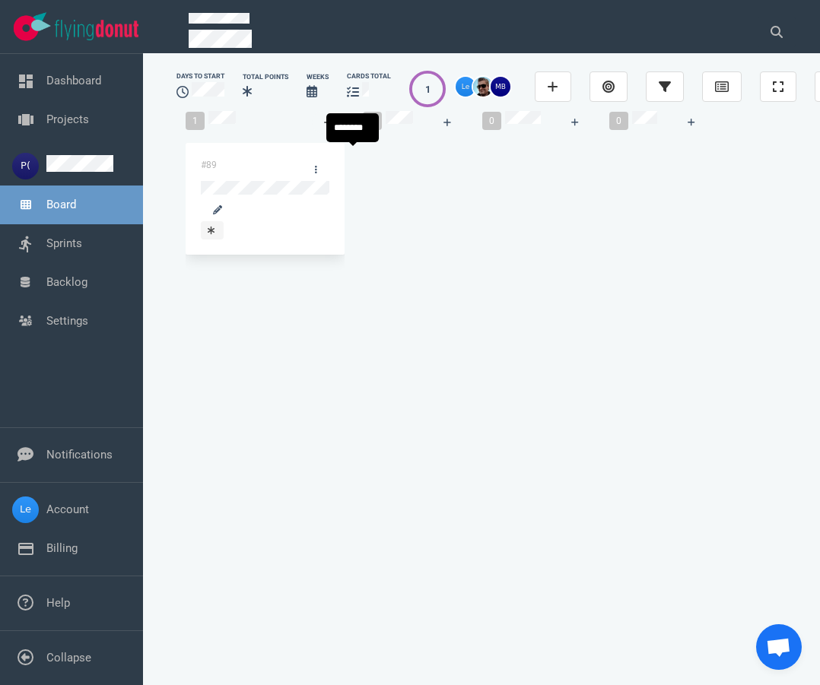
click at [332, 127] on icon at bounding box center [328, 122] width 8 height 9
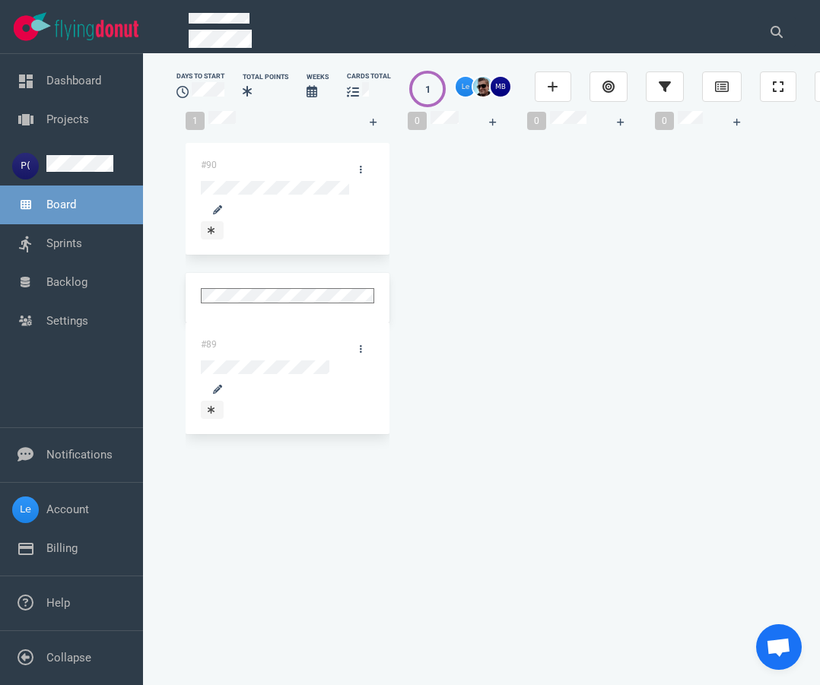
click at [264, 221] on div at bounding box center [287, 230] width 173 height 18
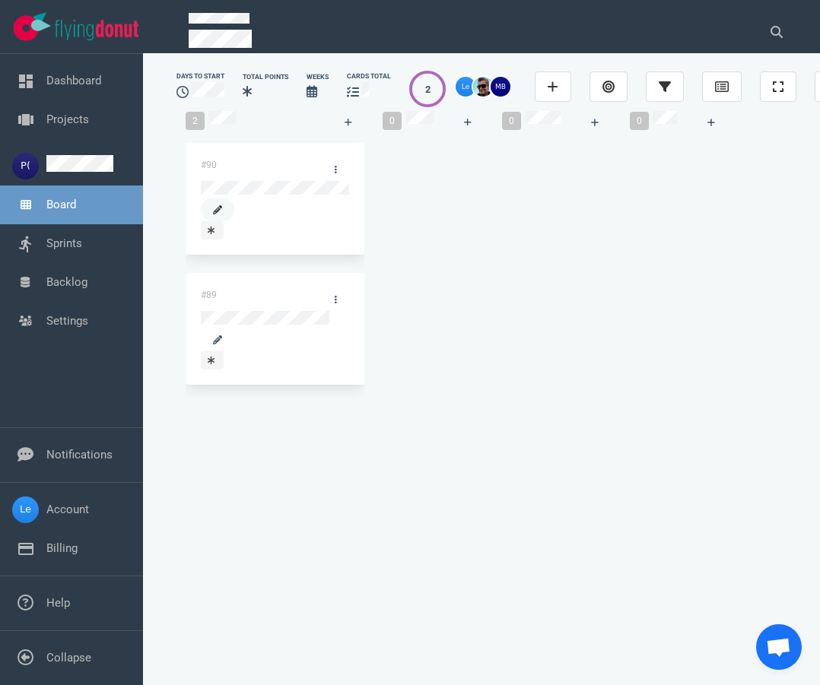
click at [222, 205] on icon at bounding box center [217, 209] width 9 height 9
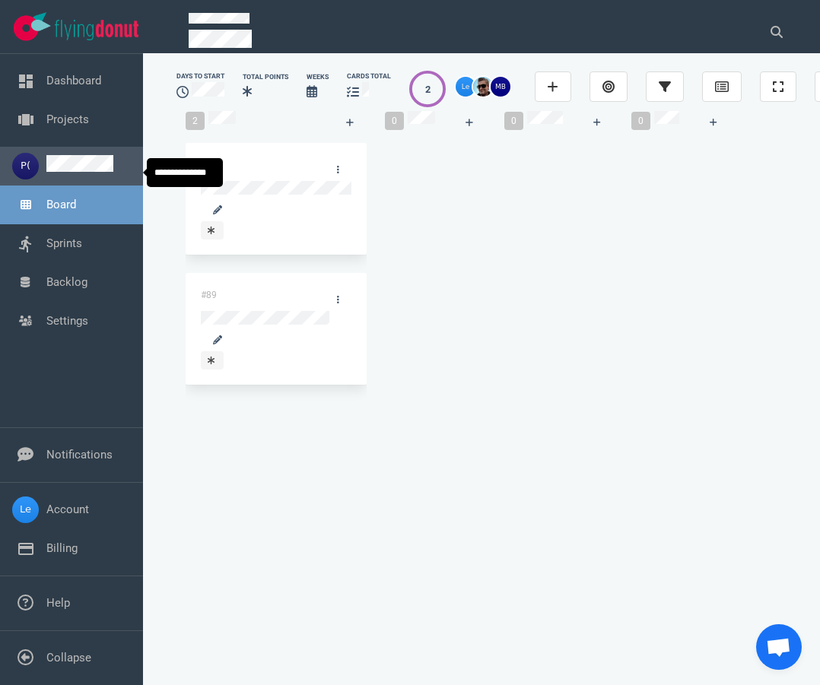
click at [90, 175] on link at bounding box center [79, 168] width 67 height 14
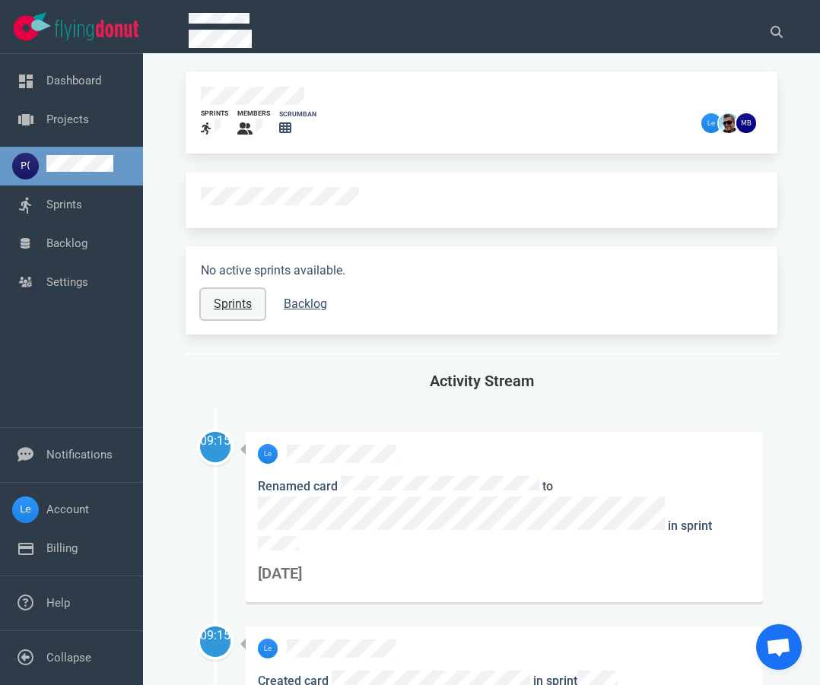
click at [229, 314] on link "Sprints" at bounding box center [233, 304] width 64 height 30
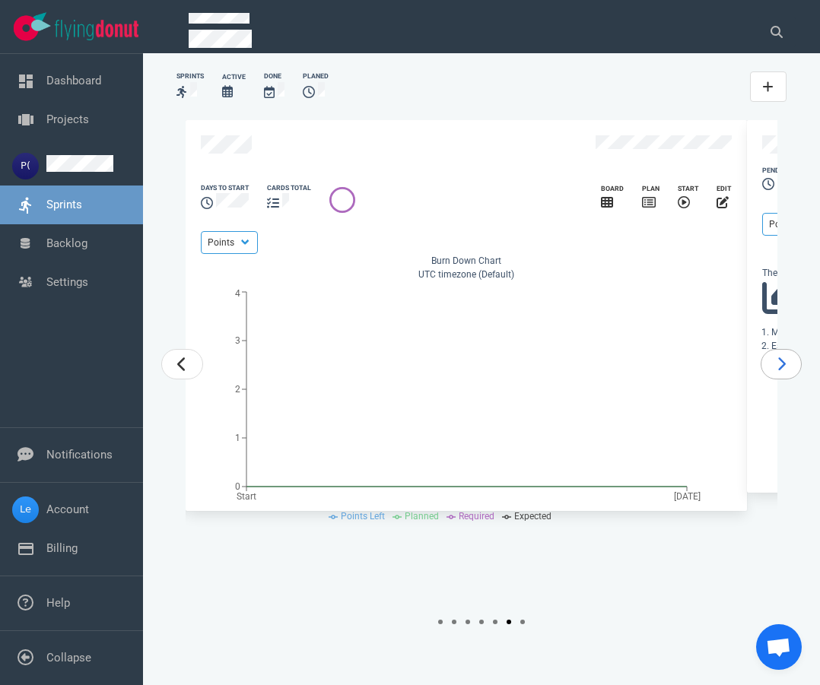
click at [776, 379] on link "carousel-slider" at bounding box center [781, 364] width 42 height 30
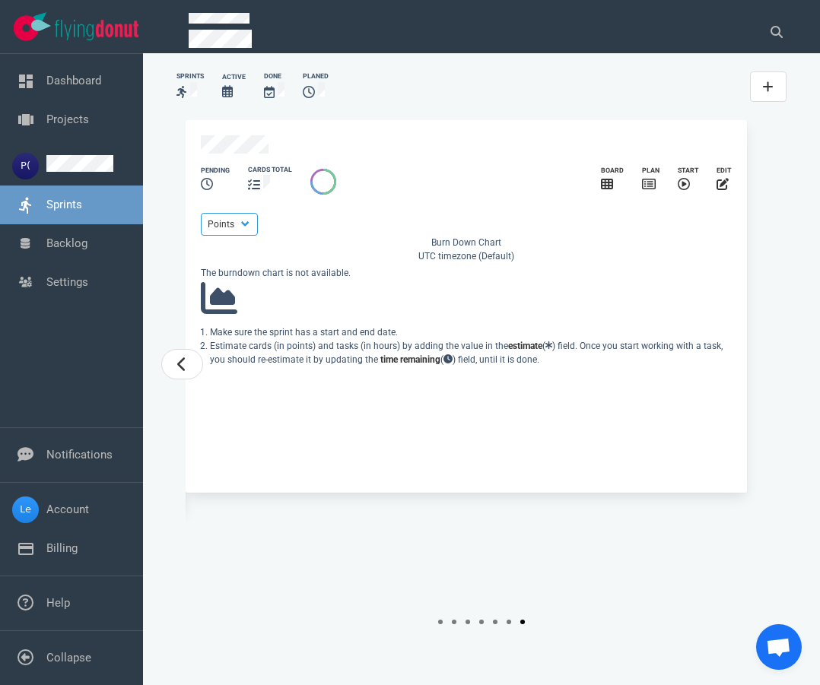
click at [775, 408] on div "2023 2025 Slide 7 of 7 Done cards total Board edit Points Hours Burn Down Chart…" at bounding box center [482, 364] width 592 height 488
click at [201, 379] on link "carousel-slider" at bounding box center [182, 364] width 42 height 30
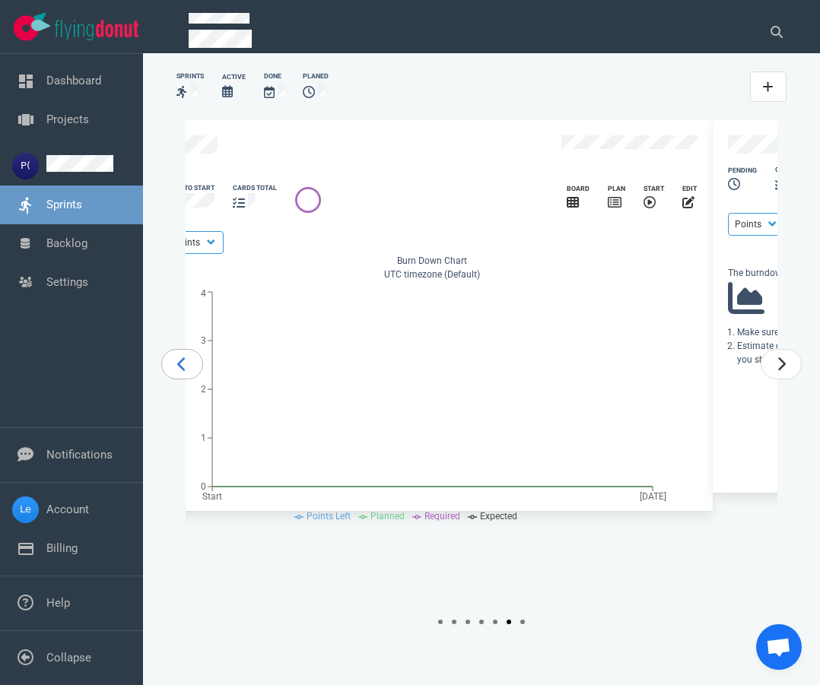
click at [200, 379] on link "carousel-slider" at bounding box center [182, 364] width 42 height 30
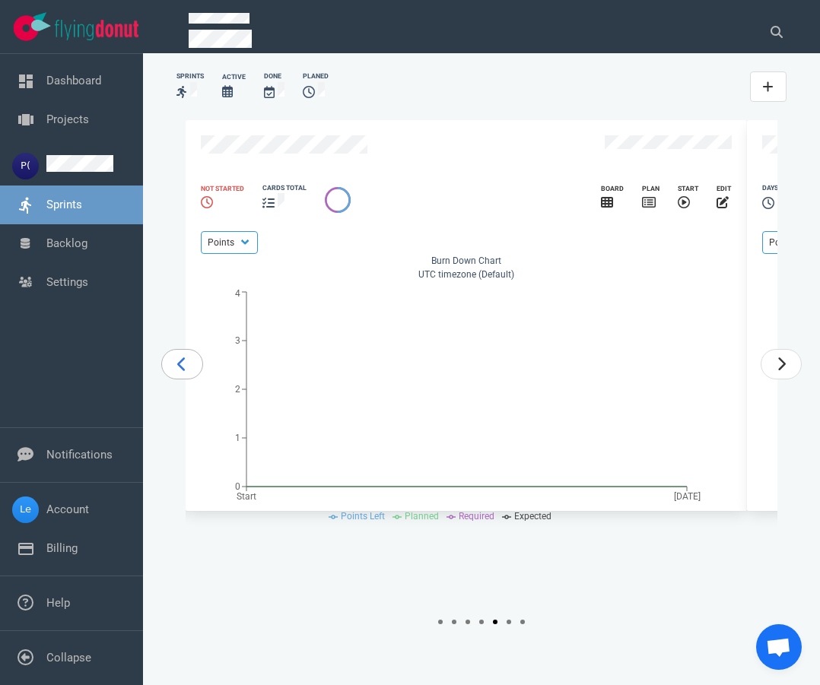
click at [200, 379] on link "carousel-slider" at bounding box center [182, 364] width 42 height 30
click at [201, 379] on div "carousel-slider" at bounding box center [182, 364] width 42 height 30
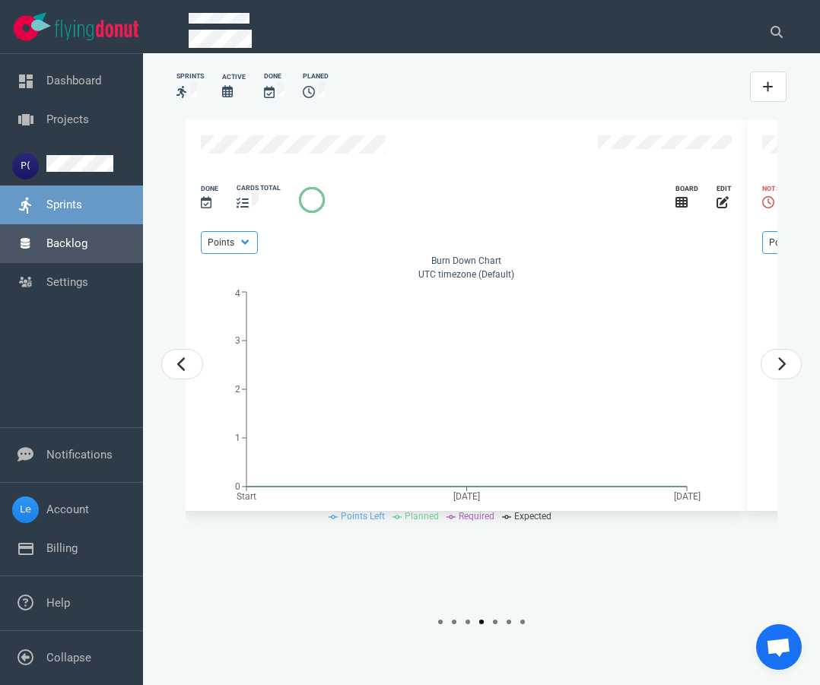
click at [73, 250] on link "Backlog" at bounding box center [66, 243] width 41 height 14
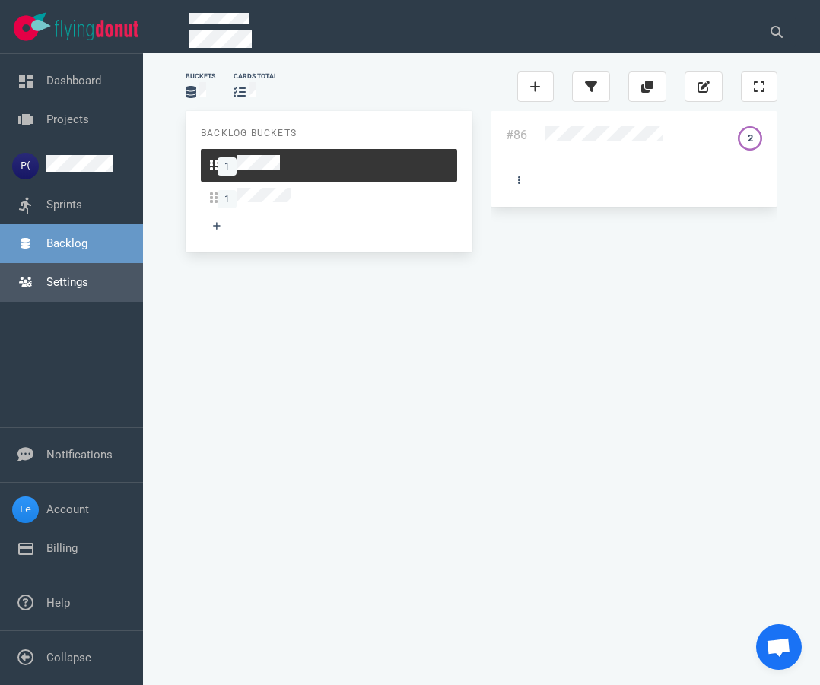
click at [46, 282] on link "Settings" at bounding box center [67, 282] width 42 height 14
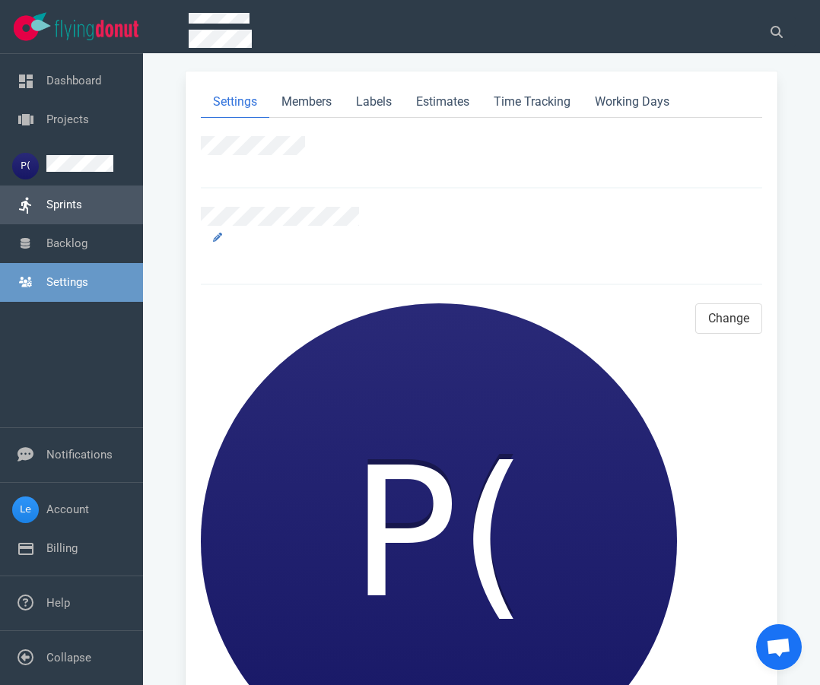
click at [56, 211] on link "Sprints" at bounding box center [64, 205] width 36 height 14
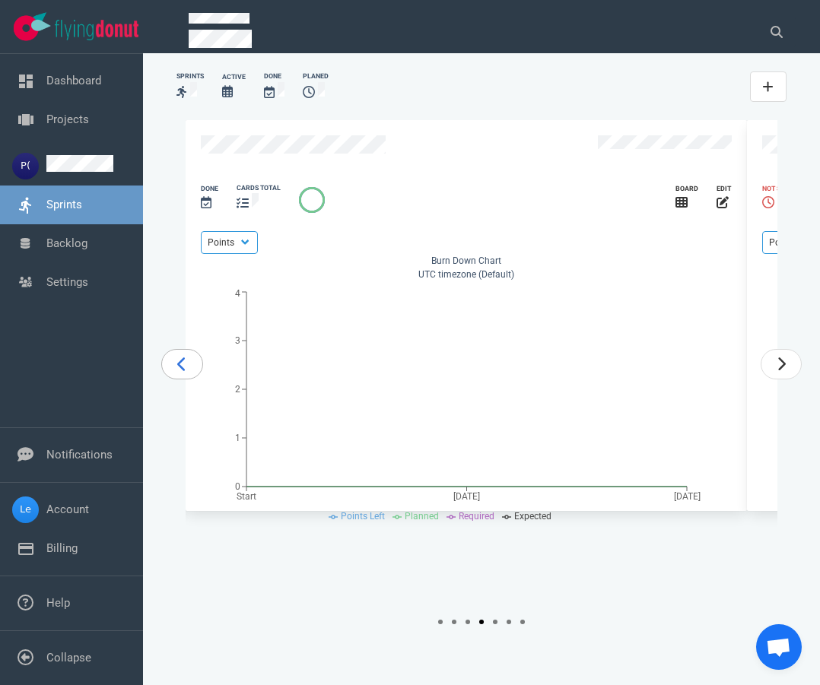
click at [189, 379] on link "carousel-slider" at bounding box center [182, 364] width 42 height 30
click at [194, 379] on link "carousel-slider" at bounding box center [182, 364] width 42 height 30
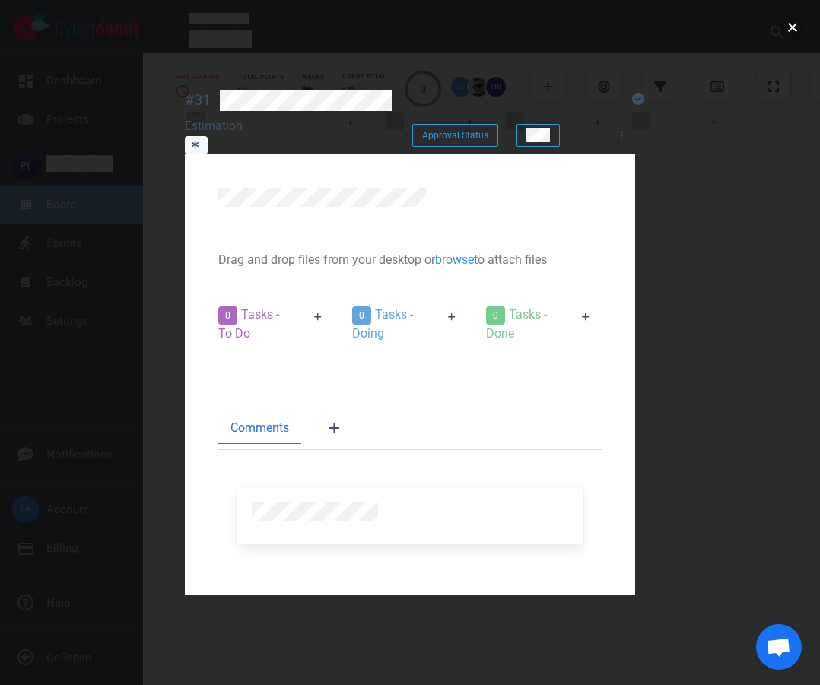
drag, startPoint x: 792, startPoint y: 16, endPoint x: 531, endPoint y: 149, distance: 292.8
click at [791, 17] on button "close" at bounding box center [792, 27] width 24 height 24
click at [793, 26] on button "close" at bounding box center [792, 27] width 24 height 24
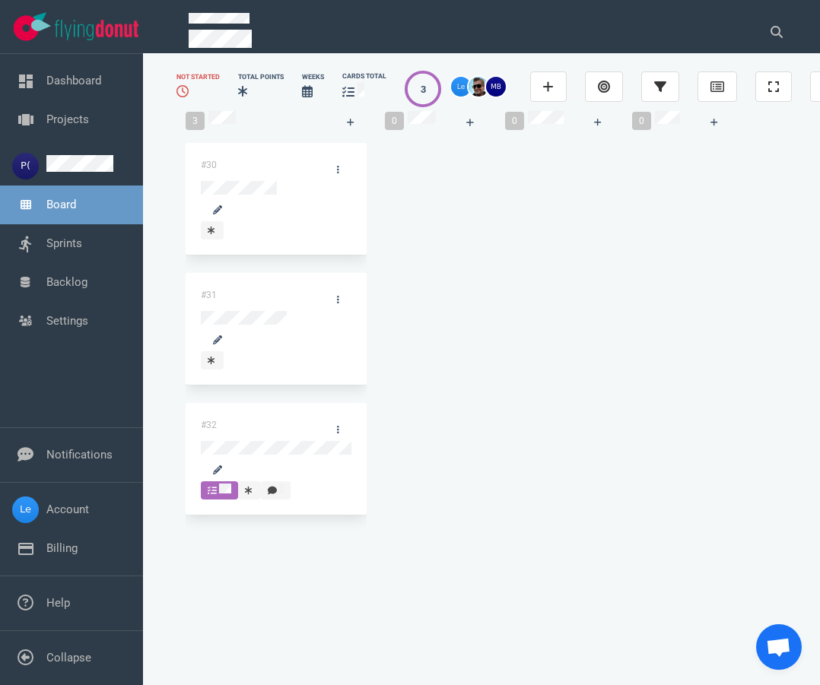
click at [68, 214] on span "Board" at bounding box center [88, 204] width 84 height 17
click at [81, 169] on link at bounding box center [79, 168] width 67 height 14
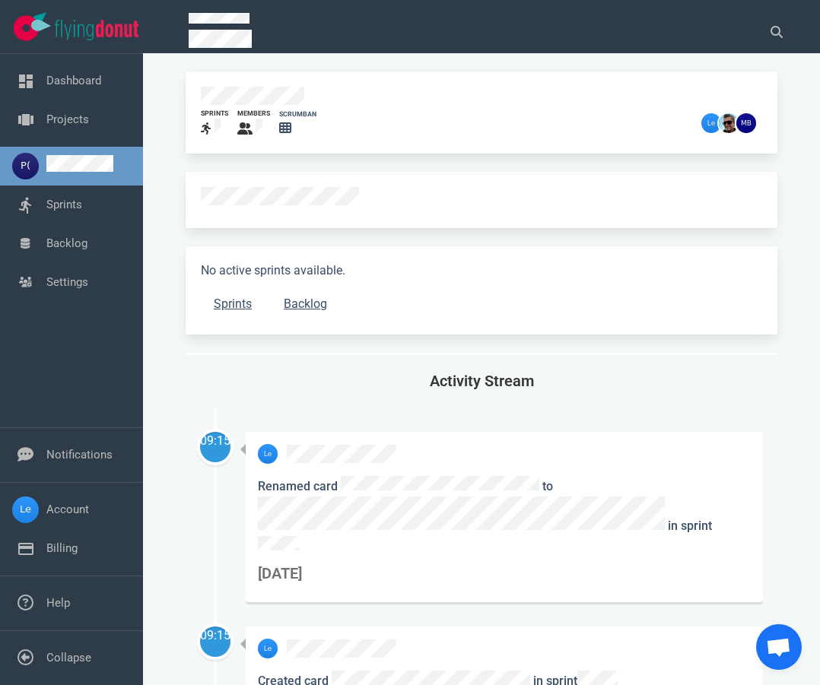
click at [71, 173] on link at bounding box center [79, 168] width 67 height 14
click at [62, 75] on link "Dashboard" at bounding box center [73, 81] width 55 height 14
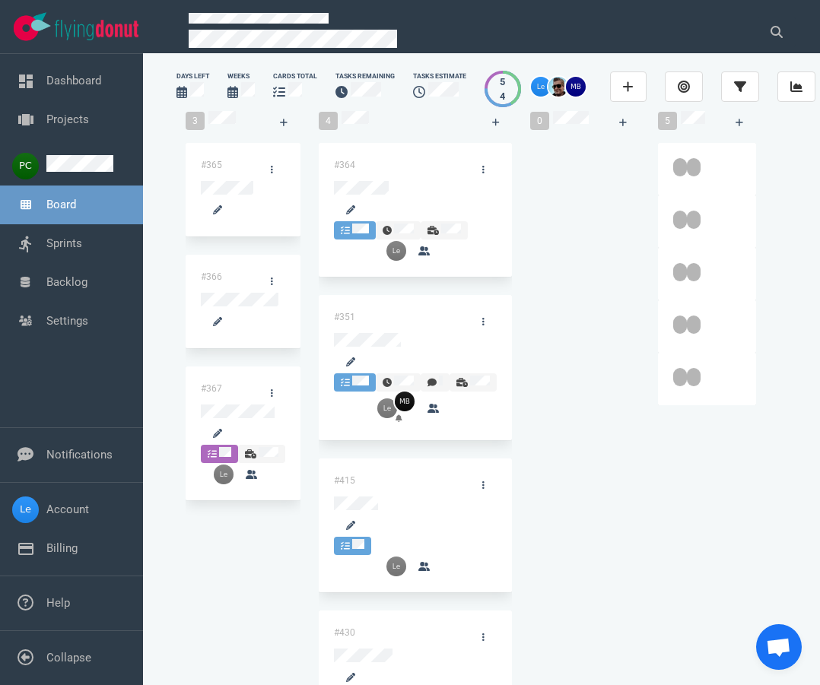
click at [440, 205] on div "#364 #351 #415 #430" at bounding box center [416, 453] width 194 height 620
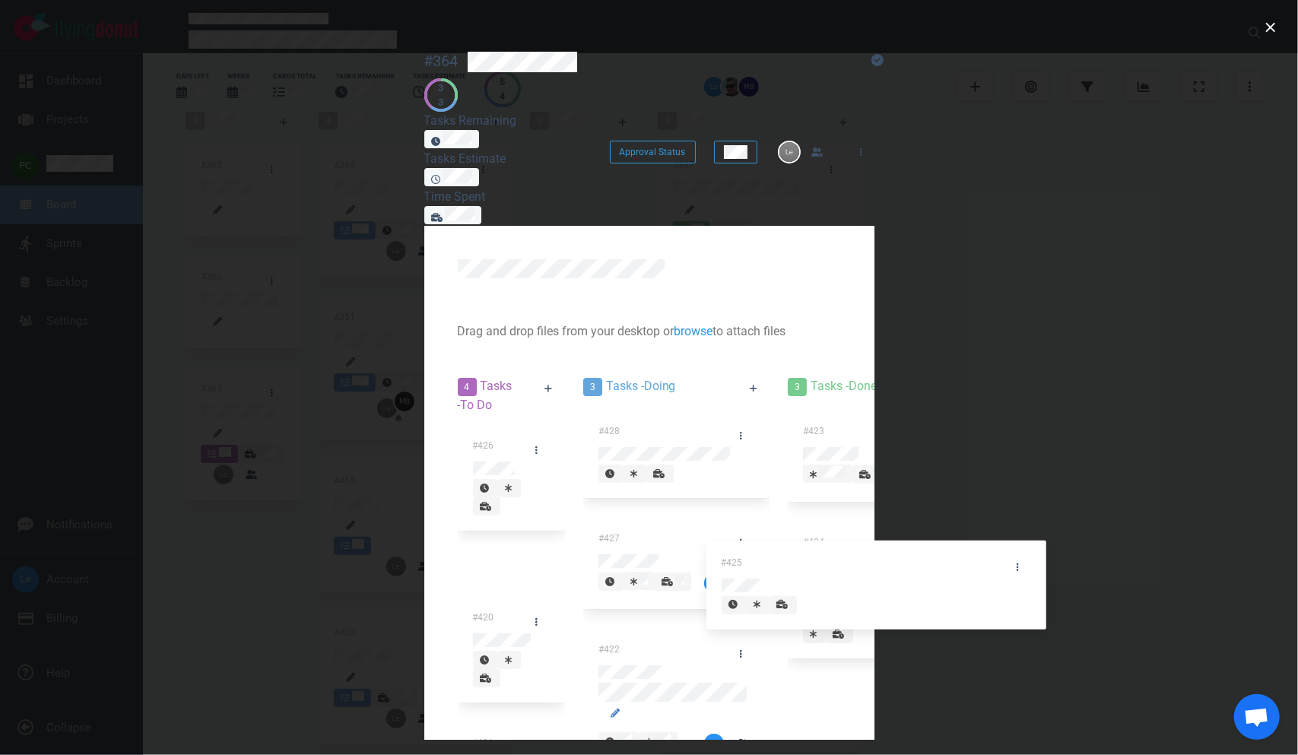
click at [850, 558] on div "4 Tasks - To Do #426 #425 #420 #421 #425 3 Tasks - Doing #428 #427 #422 3 Tasks…" at bounding box center [649, 673] width 401 height 610
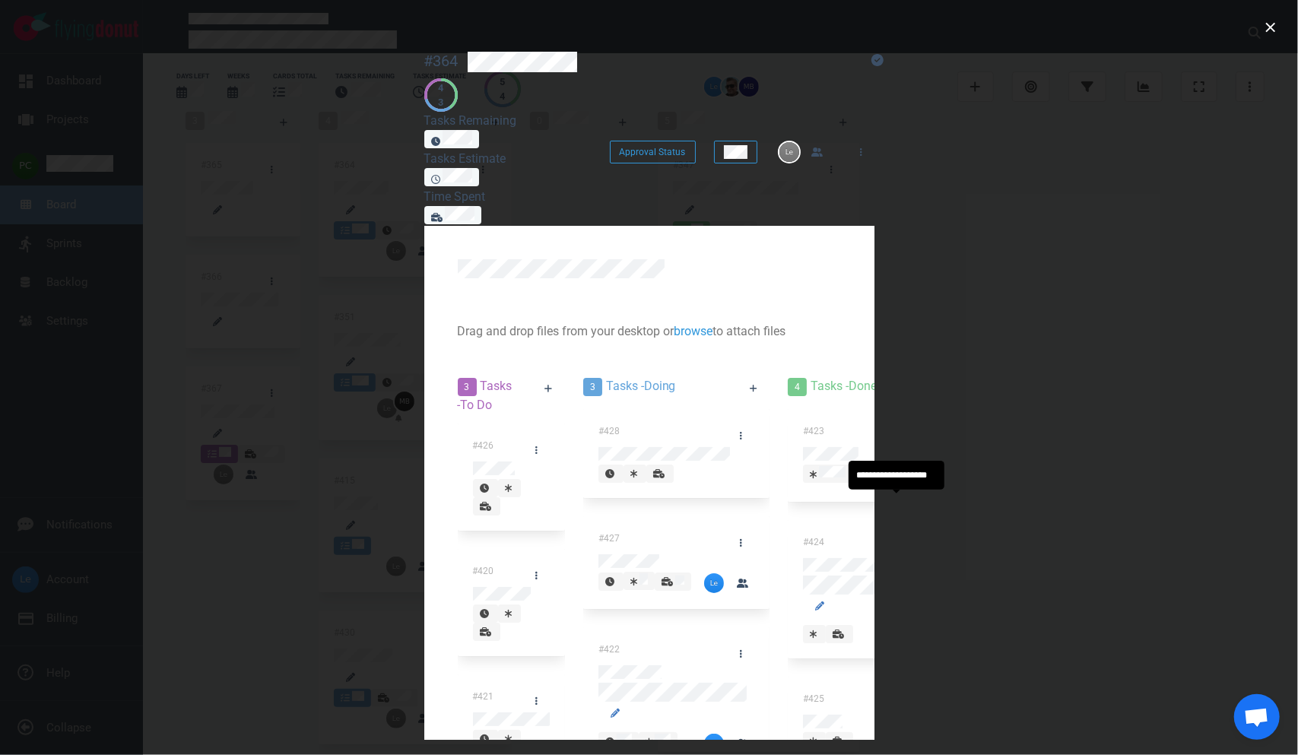
click at [846, 569] on div at bounding box center [840, 742] width 14 height 14
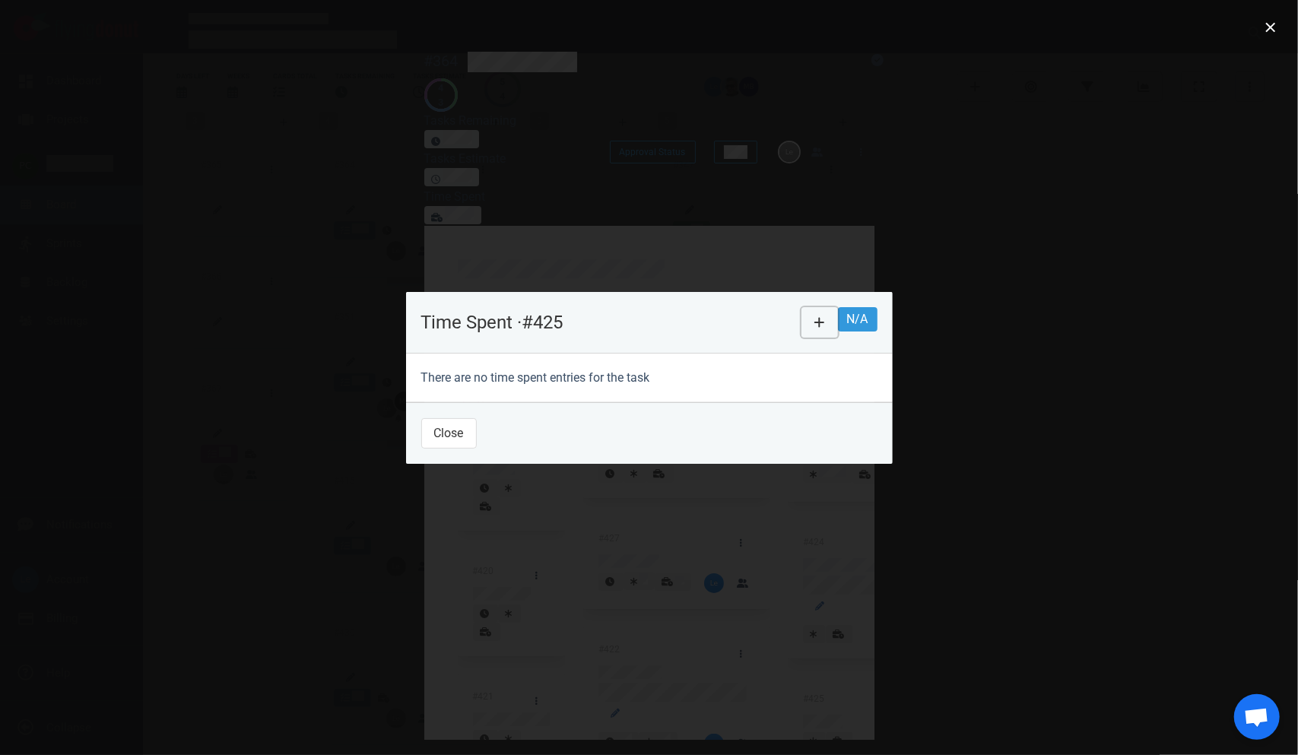
click at [838, 321] on button at bounding box center [819, 322] width 36 height 30
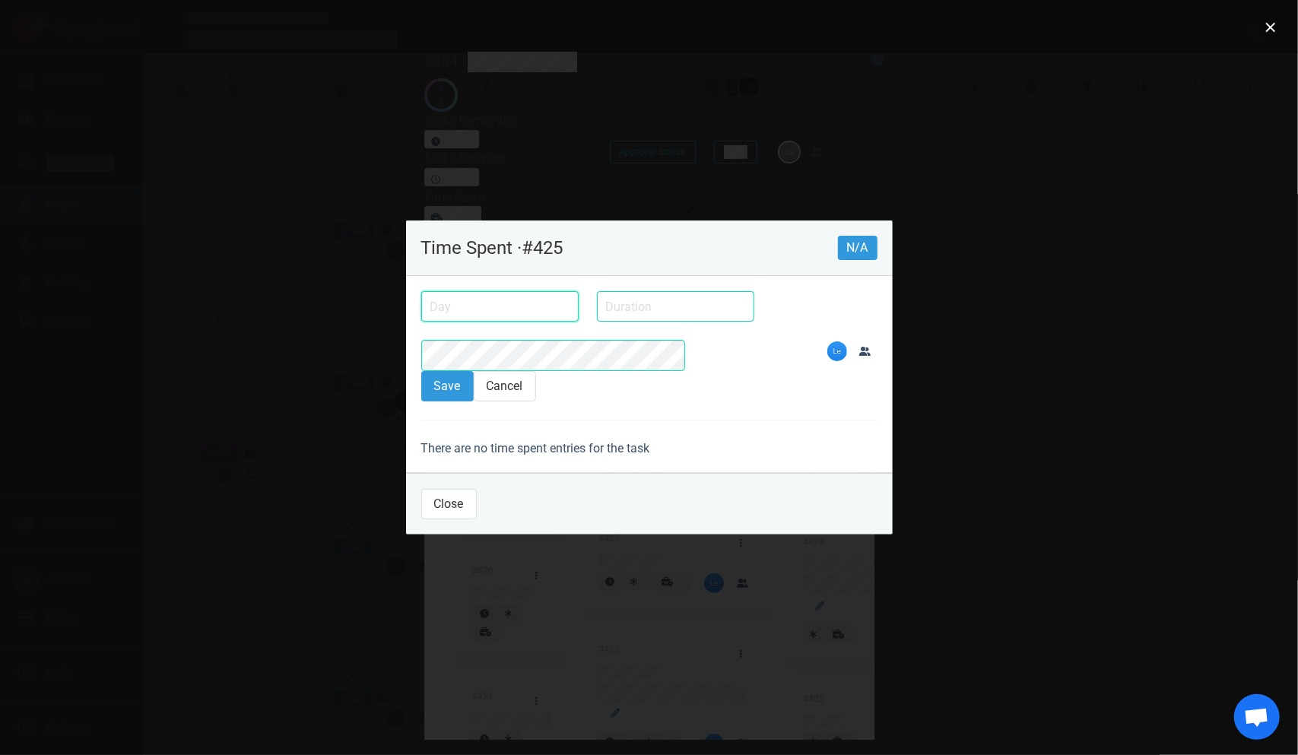
click at [426, 308] on input "text" at bounding box center [499, 306] width 157 height 30
click at [0, 0] on div "11" at bounding box center [0, 0] width 0 height 0
click at [588, 331] on div at bounding box center [676, 306] width 176 height 49
click at [421, 312] on input "[DATE]" at bounding box center [499, 306] width 157 height 30
click at [0, 0] on div "8" at bounding box center [0, 0] width 0 height 0
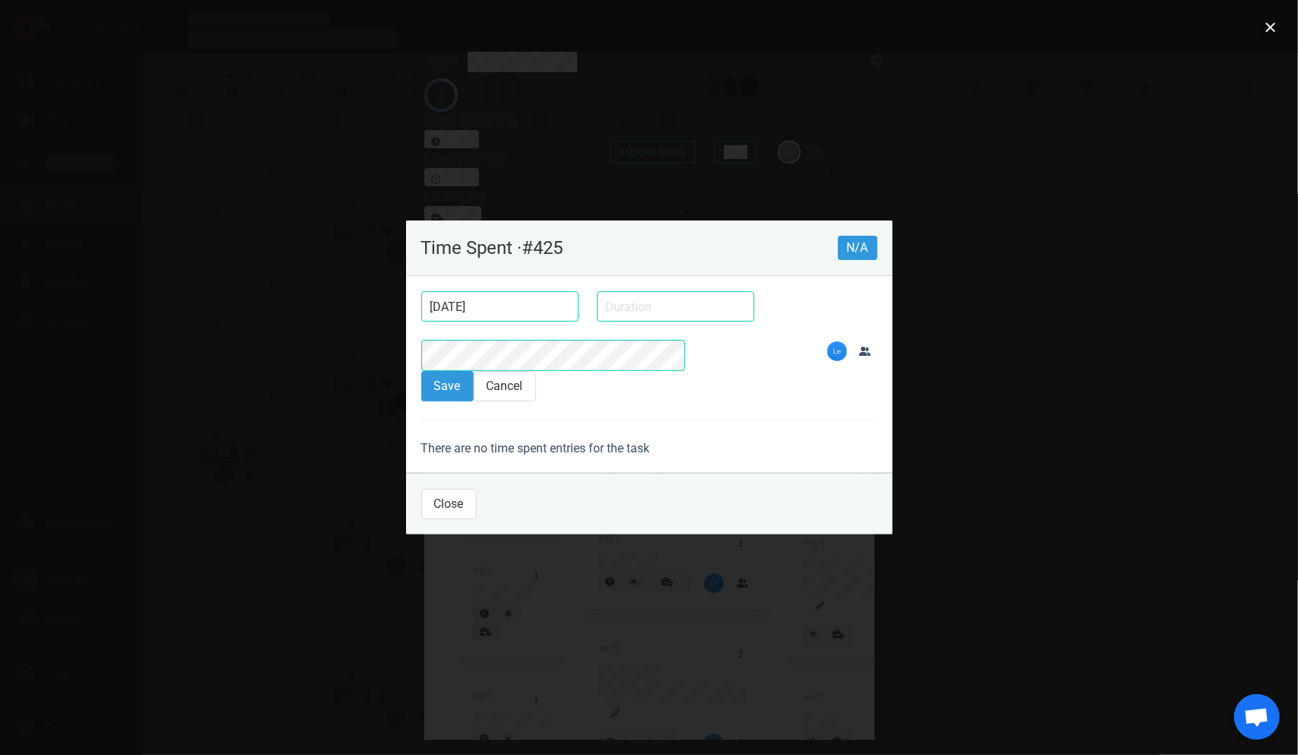
type input "[DATE]"
click at [597, 322] on input "text" at bounding box center [675, 306] width 157 height 30
type input "1h"
click at [421, 371] on button "Save" at bounding box center [447, 386] width 52 height 30
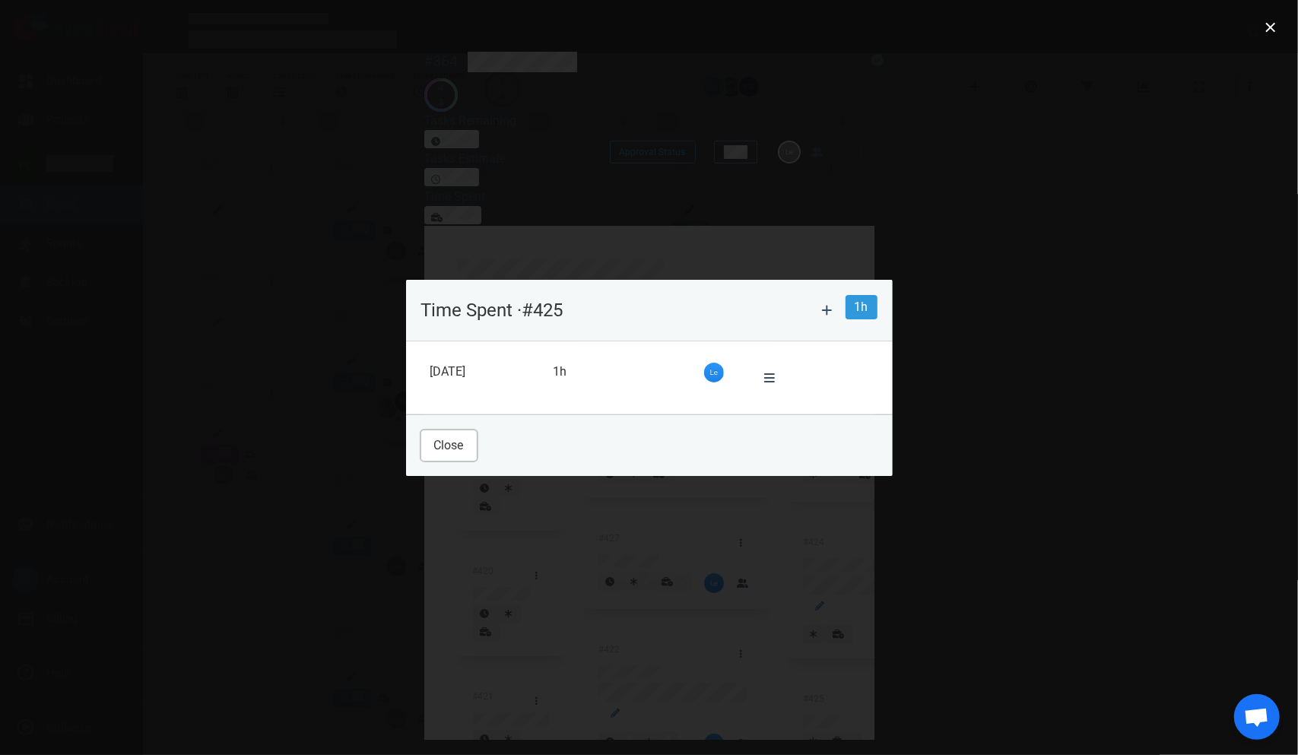
click at [421, 432] on button "Close" at bounding box center [449, 445] width 56 height 30
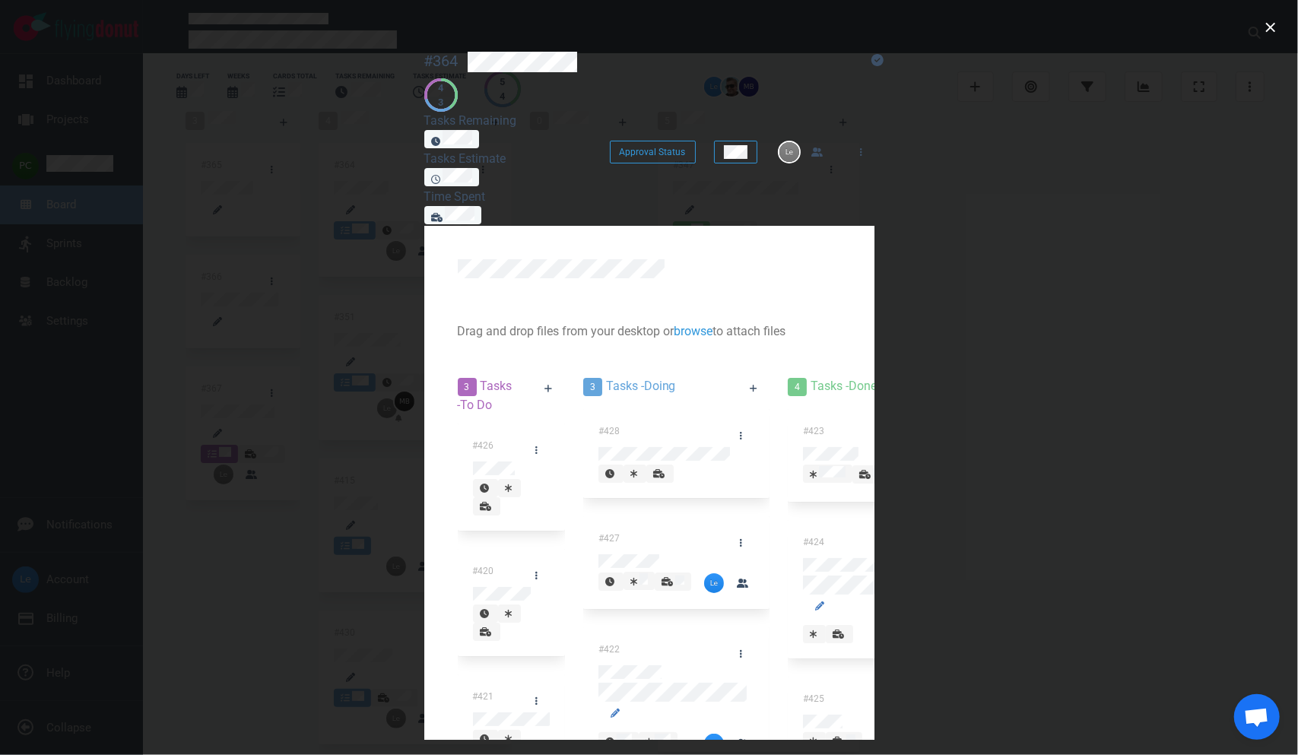
scroll to position [0, 0]
click at [826, 569] on span at bounding box center [814, 634] width 23 height 18
click at [853, 569] on icon at bounding box center [847, 634] width 11 height 9
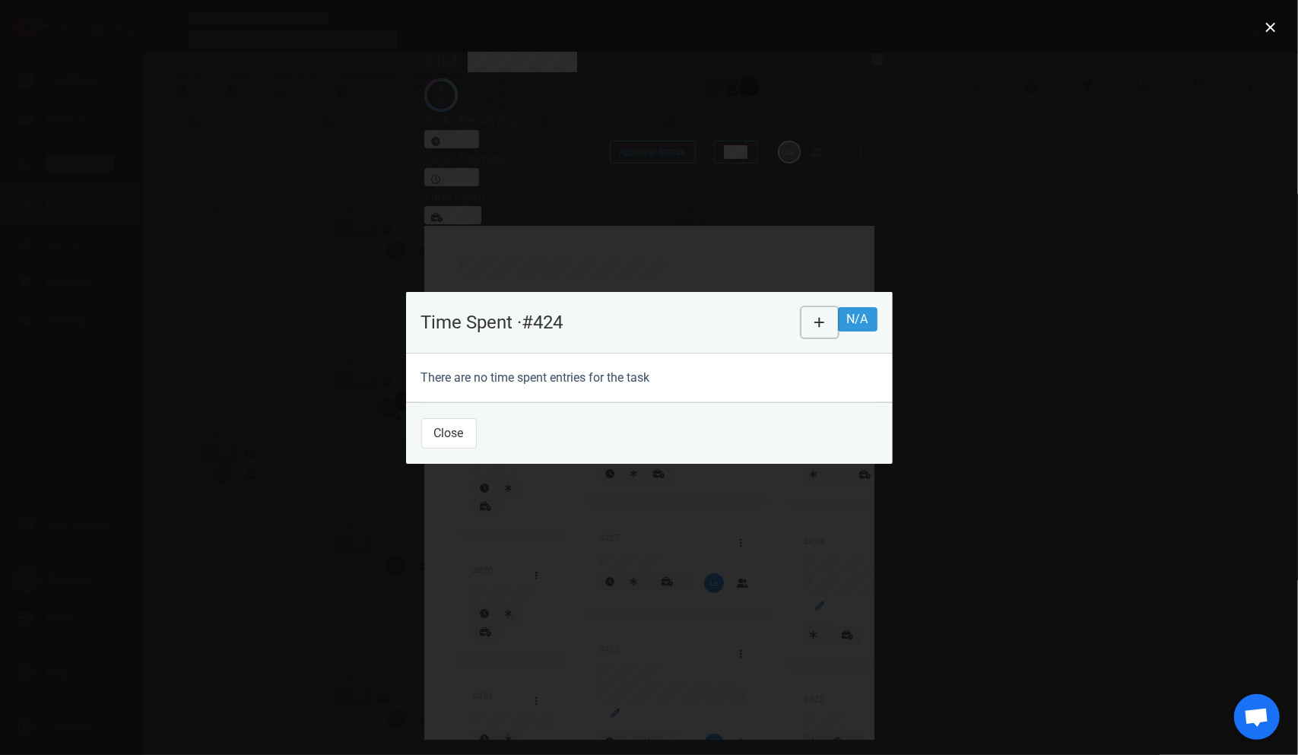
click at [838, 307] on button at bounding box center [819, 322] width 36 height 30
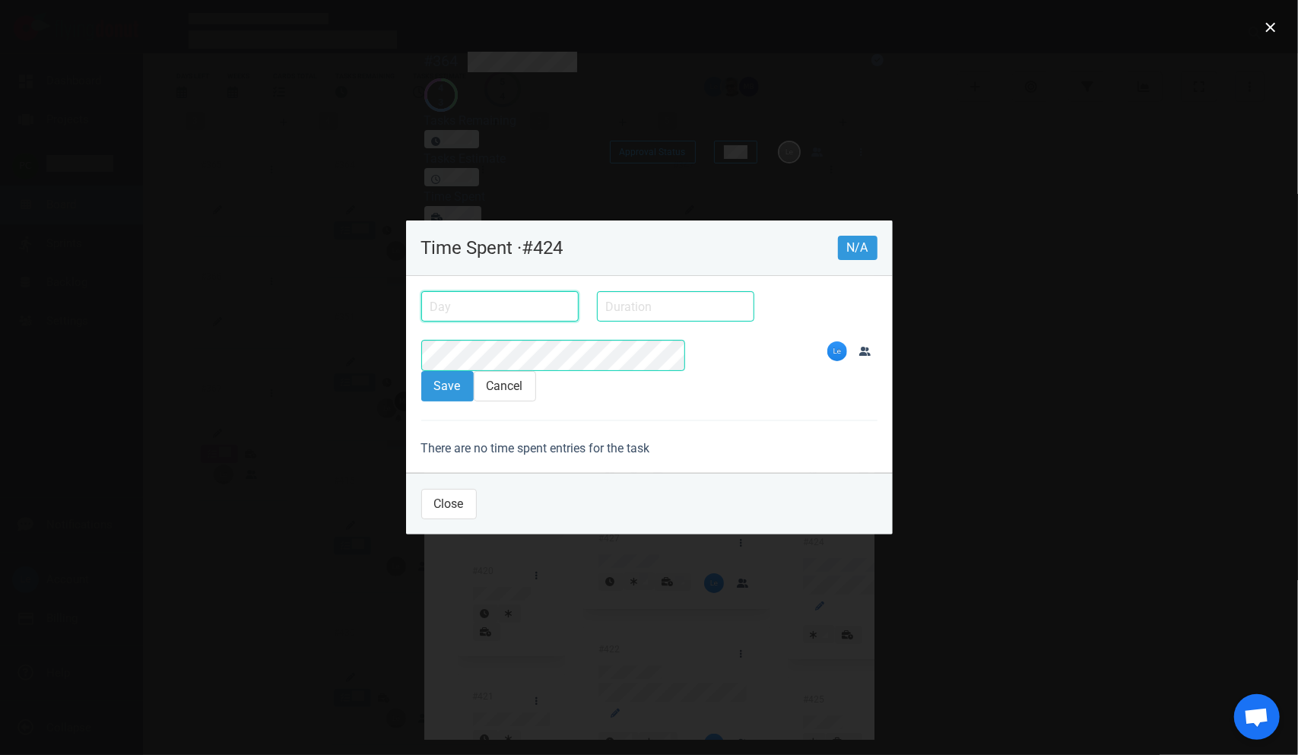
click at [447, 316] on input "text" at bounding box center [499, 306] width 157 height 30
click at [0, 0] on div "10" at bounding box center [0, 0] width 0 height 0
click at [444, 316] on input "[DATE]" at bounding box center [499, 306] width 157 height 30
click at [0, 0] on div "6" at bounding box center [0, 0] width 0 height 0
type input "[DATE]"
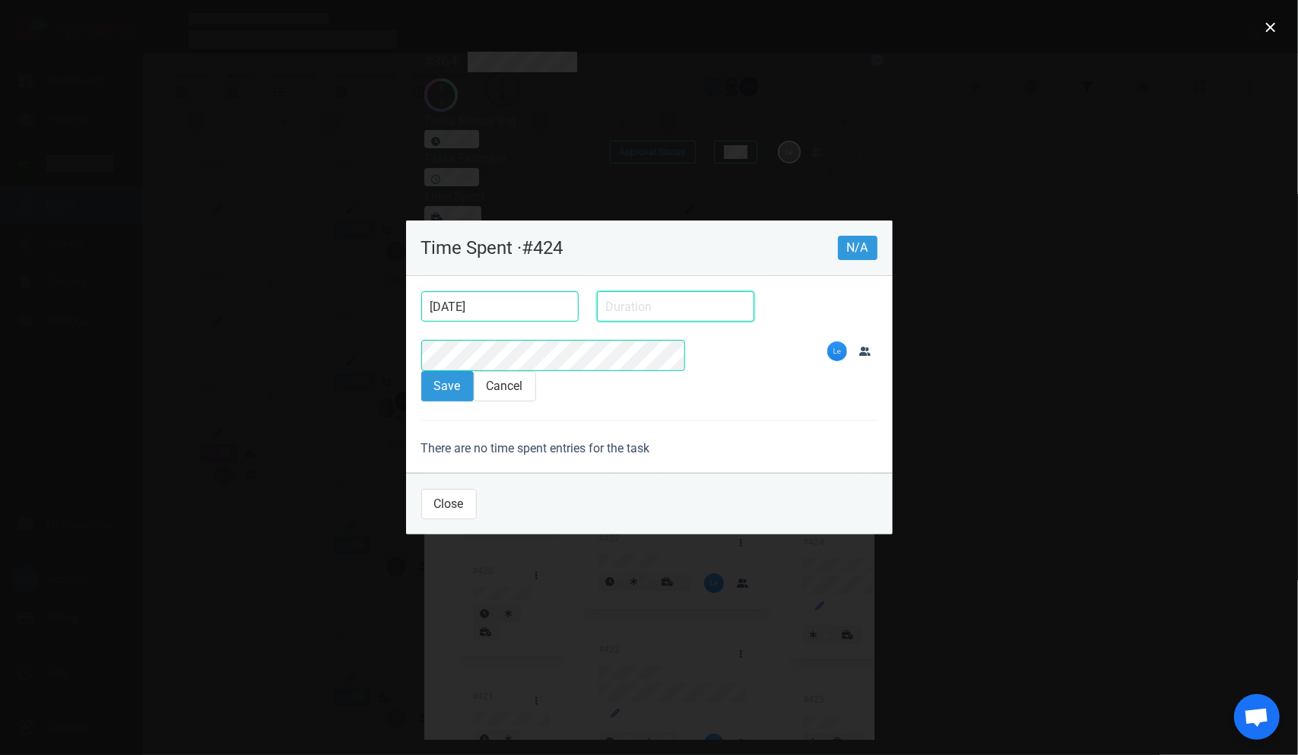
click at [597, 322] on input "text" at bounding box center [675, 306] width 157 height 30
click at [597, 312] on input "`h" at bounding box center [675, 306] width 157 height 30
type input "1h"
click at [421, 371] on button "Save" at bounding box center [447, 386] width 52 height 30
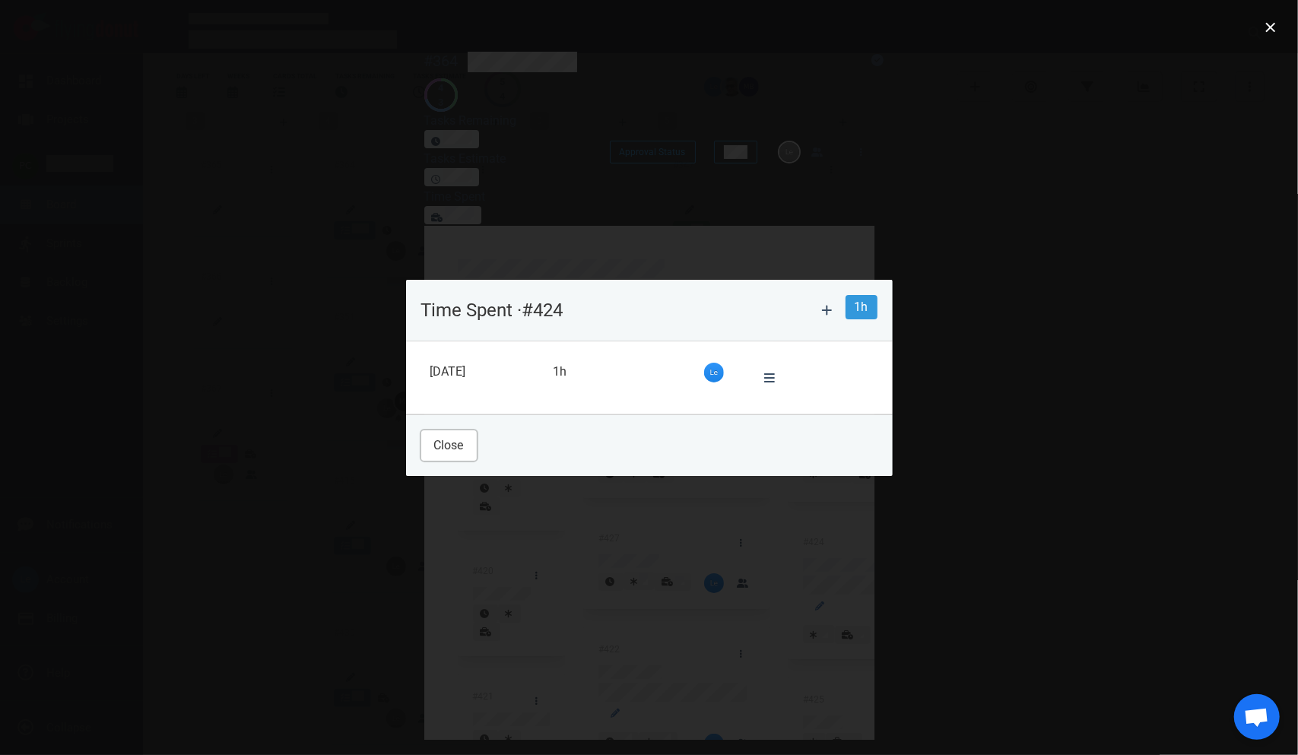
click at [421, 439] on button "Close" at bounding box center [449, 445] width 56 height 30
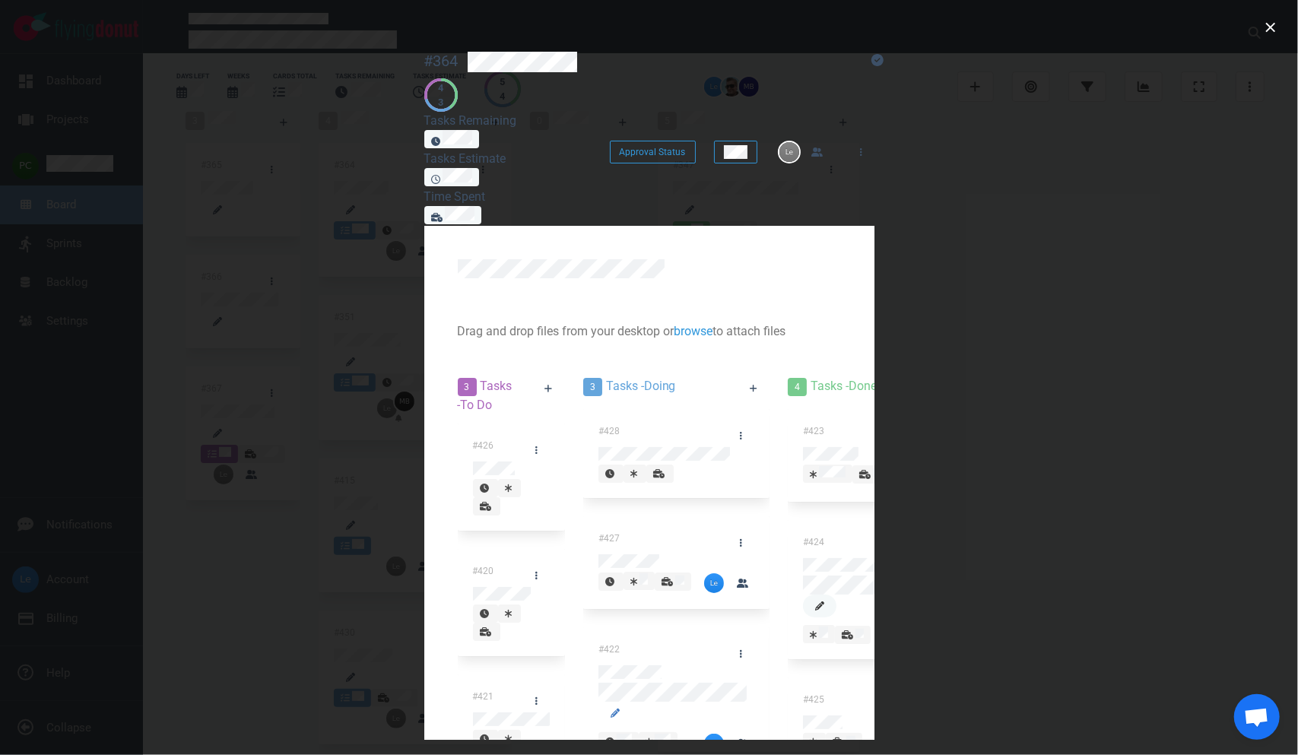
scroll to position [64, 0]
click at [819, 569] on div at bounding box center [814, 742] width 9 height 14
click at [1012, 27] on button "close" at bounding box center [1270, 27] width 24 height 24
